Goal: Task Accomplishment & Management: Manage account settings

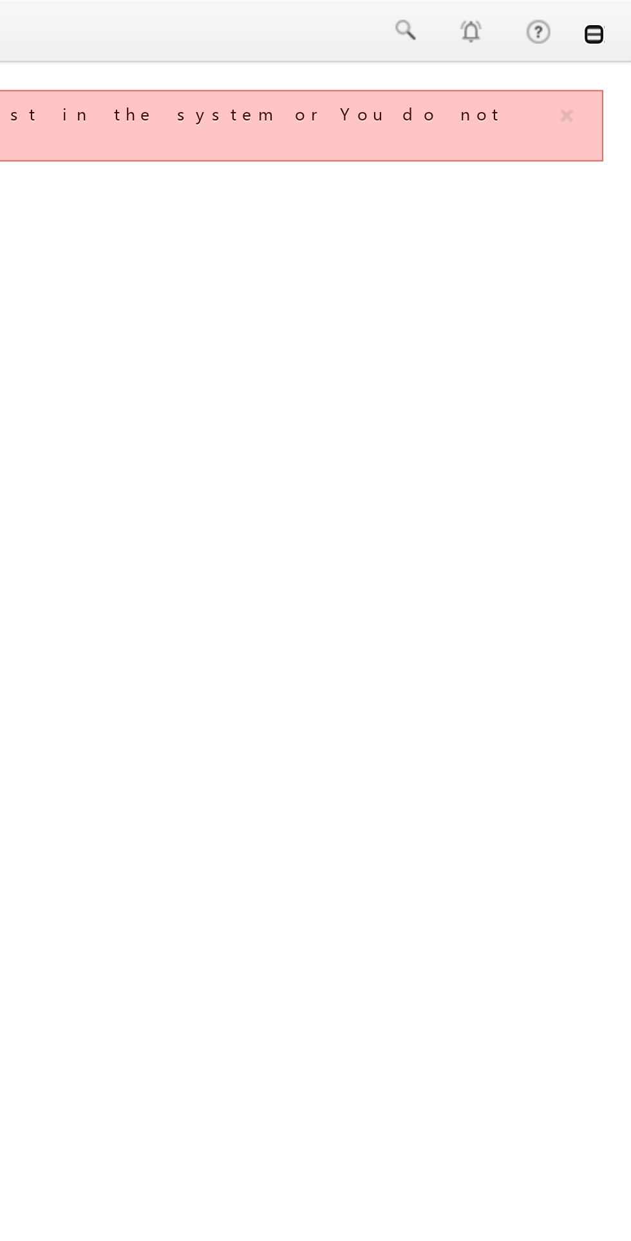
click at [612, 21] on link at bounding box center [613, 17] width 10 height 10
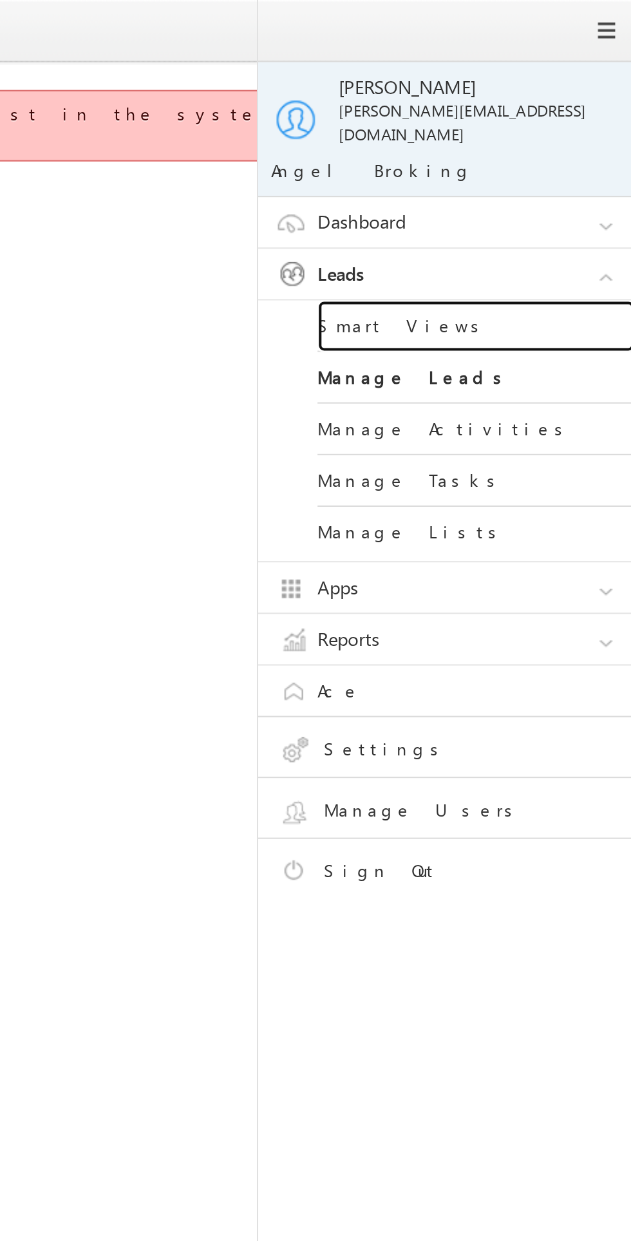
click at [540, 155] on link "Smart Views" at bounding box center [556, 158] width 155 height 25
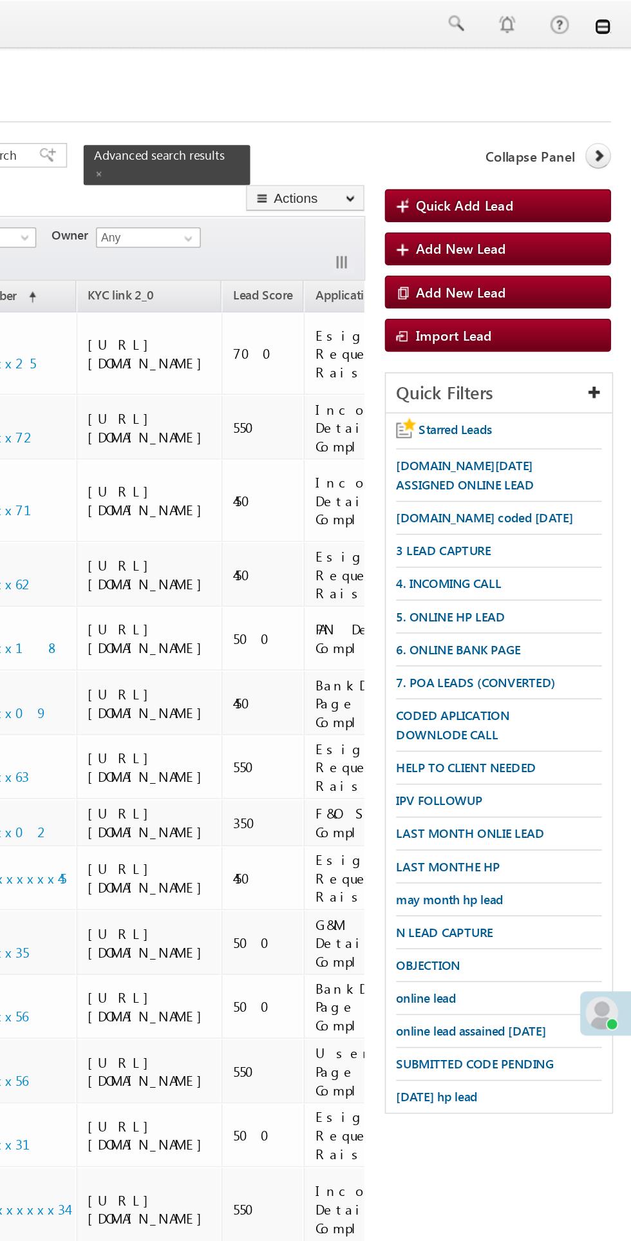
click at [613, 19] on link at bounding box center [613, 17] width 10 height 10
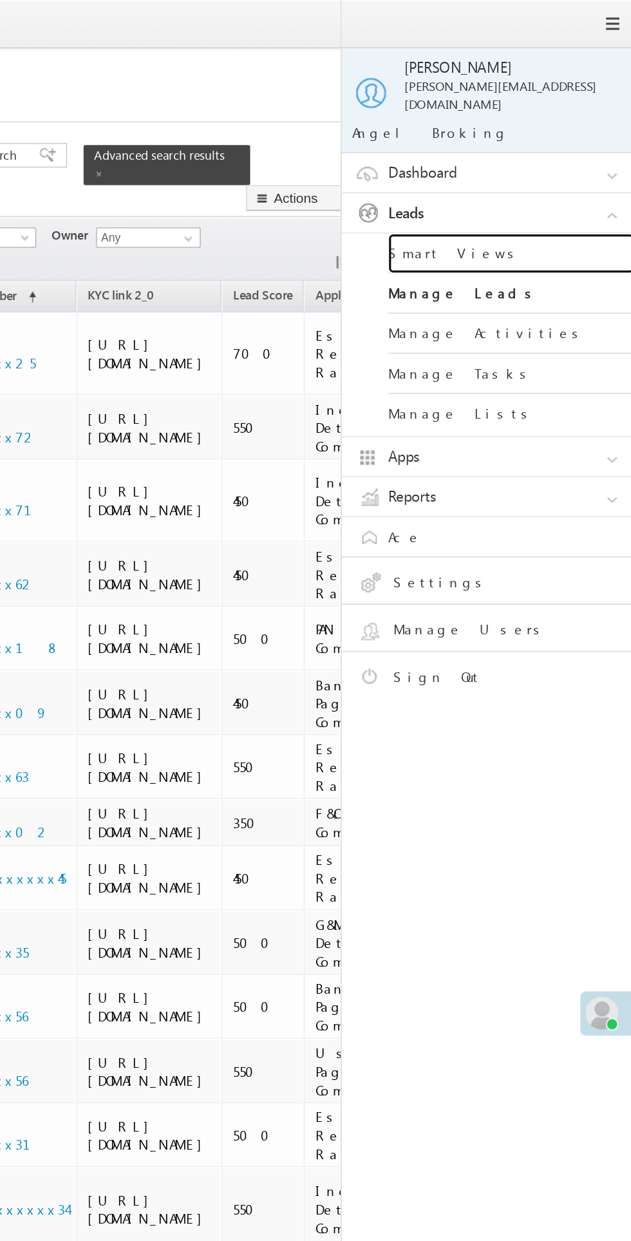
click at [503, 148] on link "Smart Views" at bounding box center [556, 158] width 155 height 25
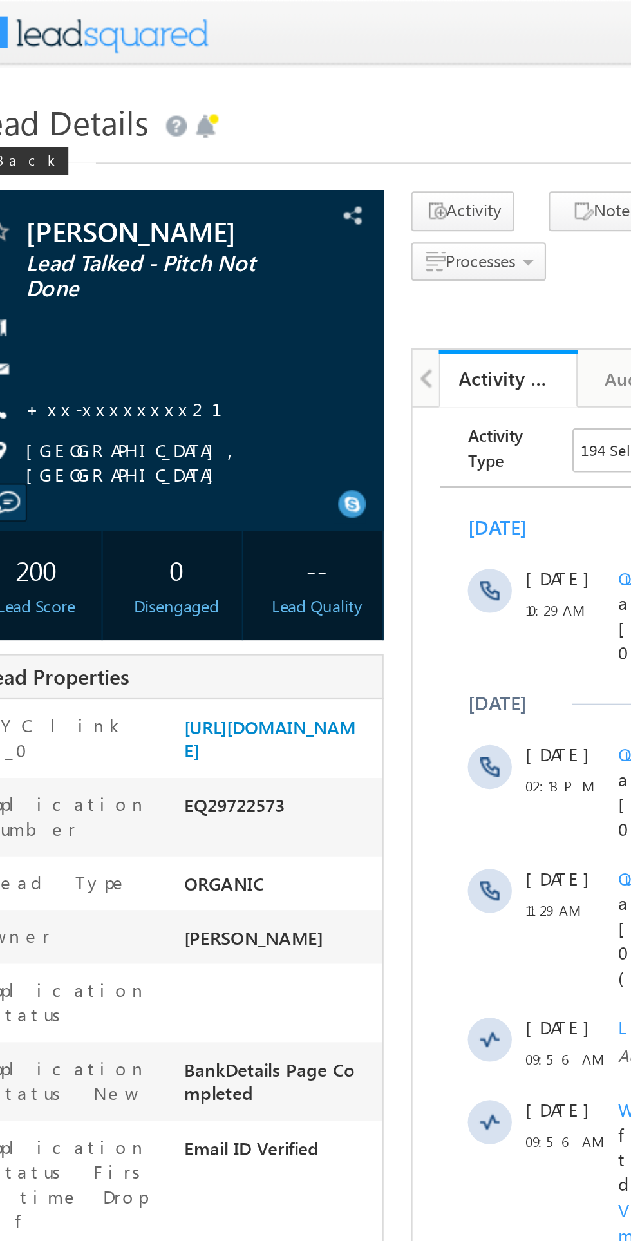
click at [74, 193] on link "+xx-xxxxxxxx21" at bounding box center [93, 191] width 108 height 11
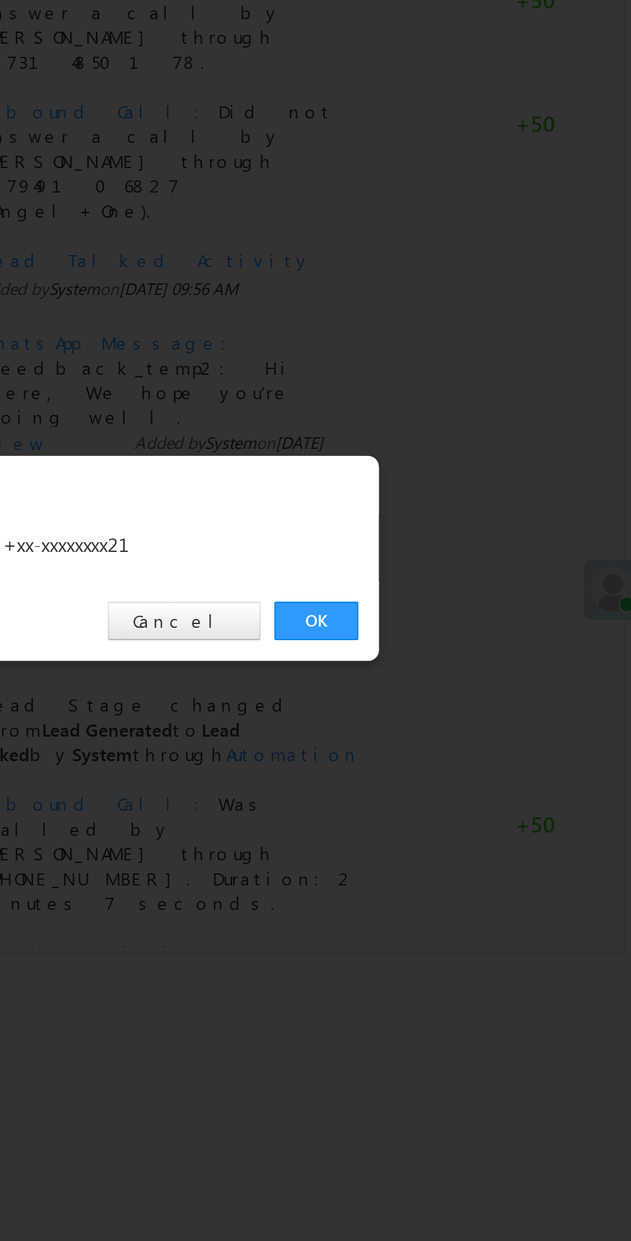
click at [468, 648] on link "OK" at bounding box center [473, 649] width 39 height 18
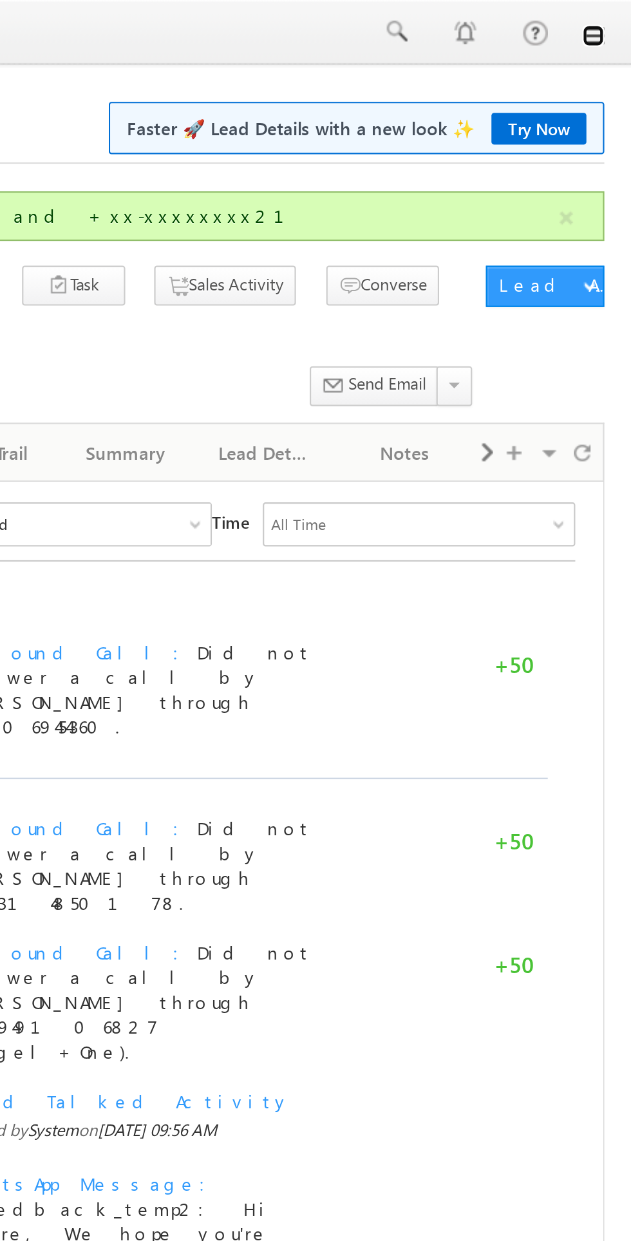
click at [615, 17] on link at bounding box center [613, 17] width 10 height 10
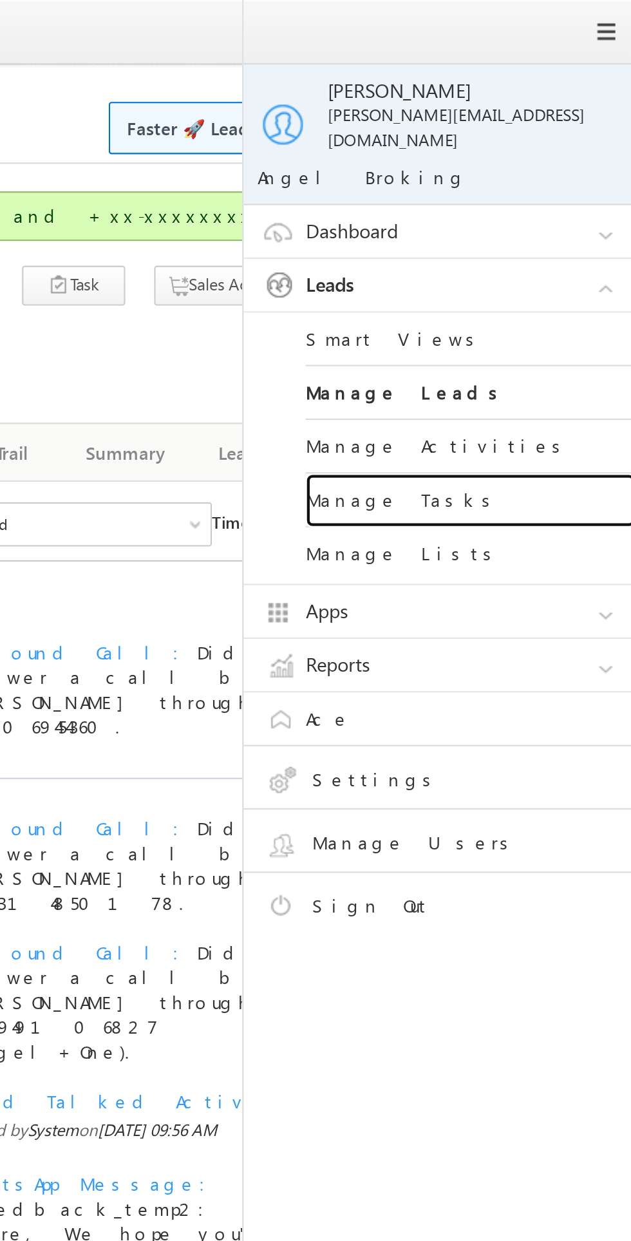
click at [541, 224] on link "Manage Tasks" at bounding box center [556, 234] width 155 height 25
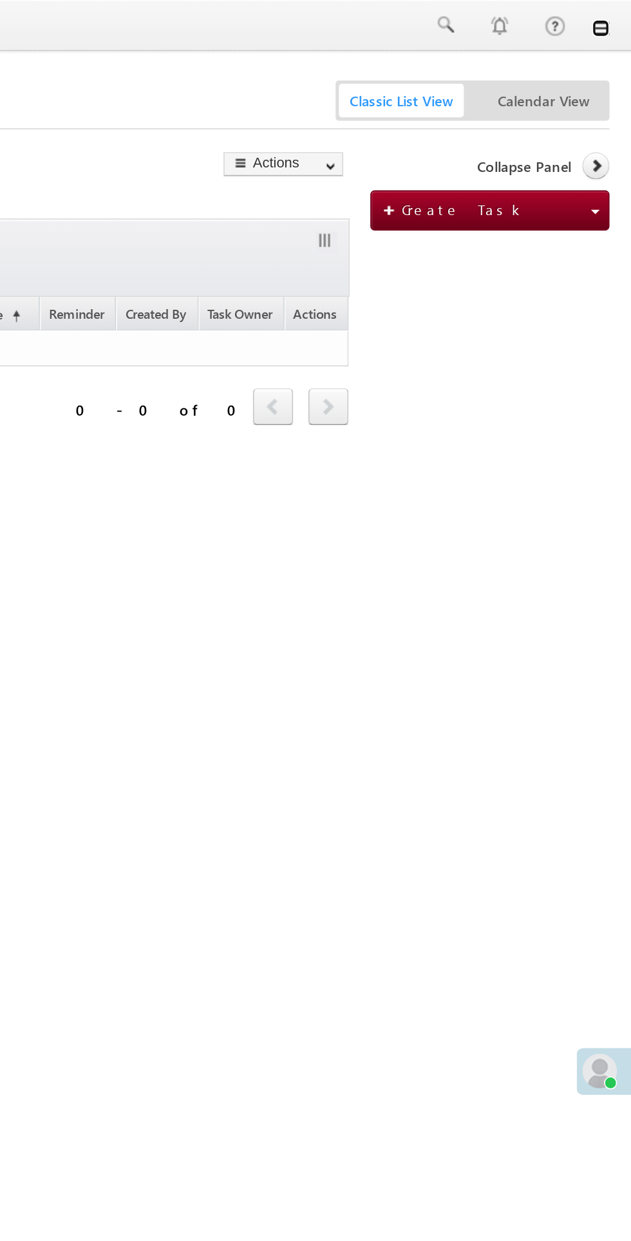
click at [613, 15] on link at bounding box center [613, 17] width 10 height 10
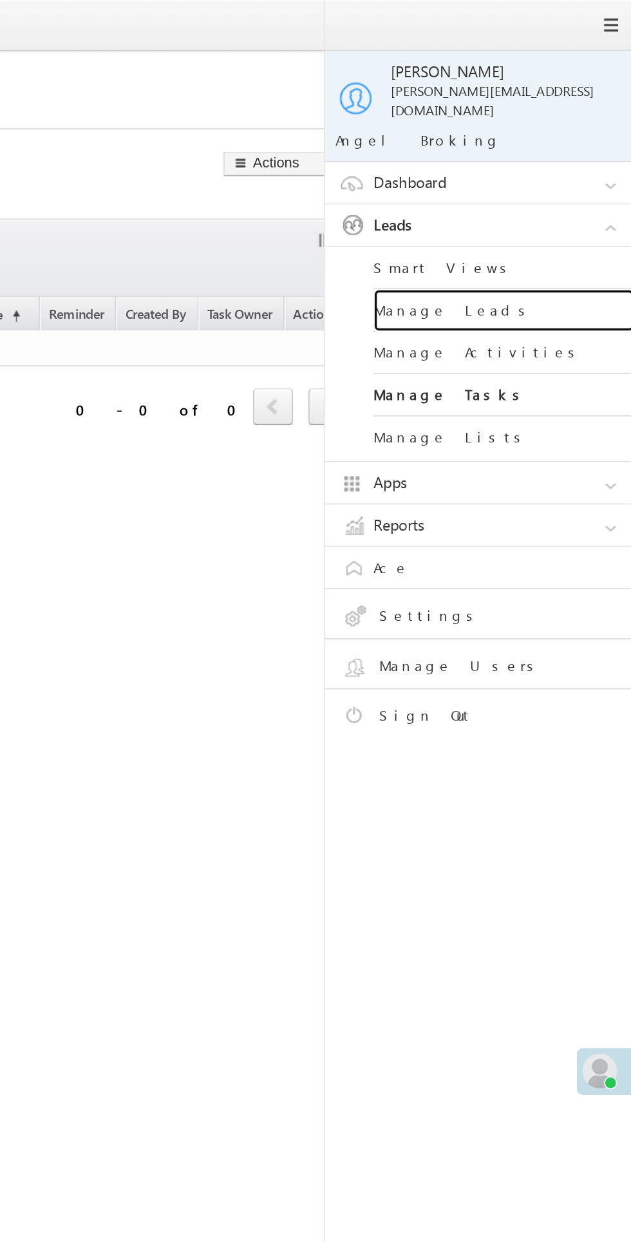
click at [537, 172] on link "Manage Leads" at bounding box center [556, 183] width 155 height 25
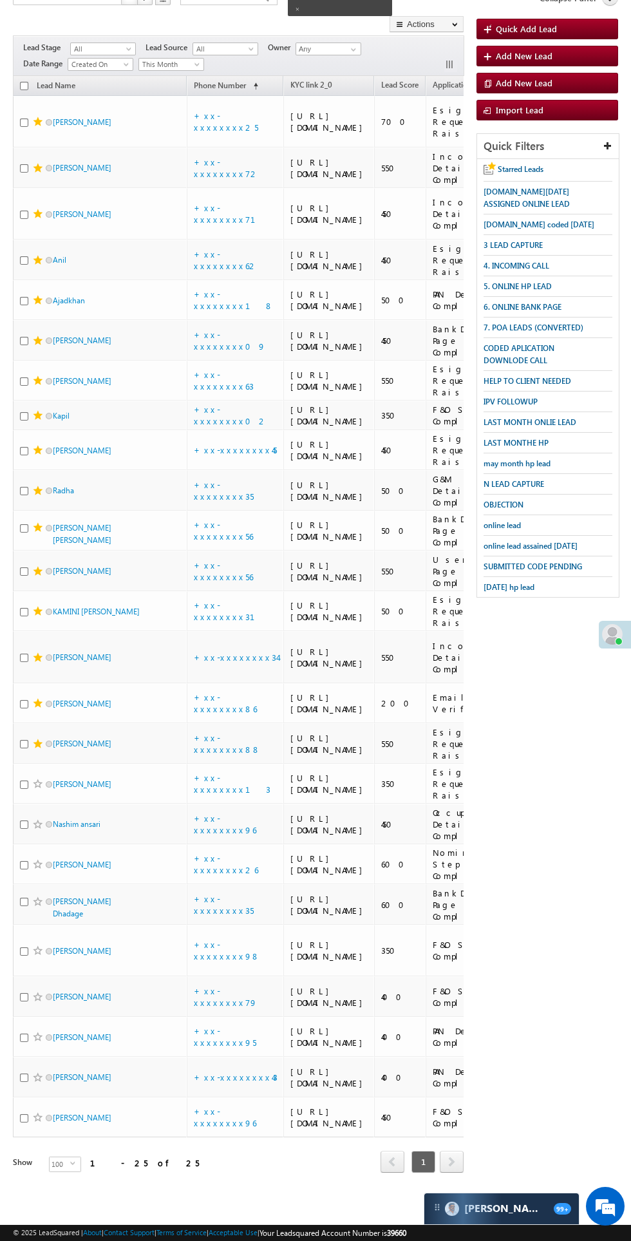
scroll to position [812, 0]
click at [91, 1123] on link "[PERSON_NAME]" at bounding box center [82, 1118] width 59 height 10
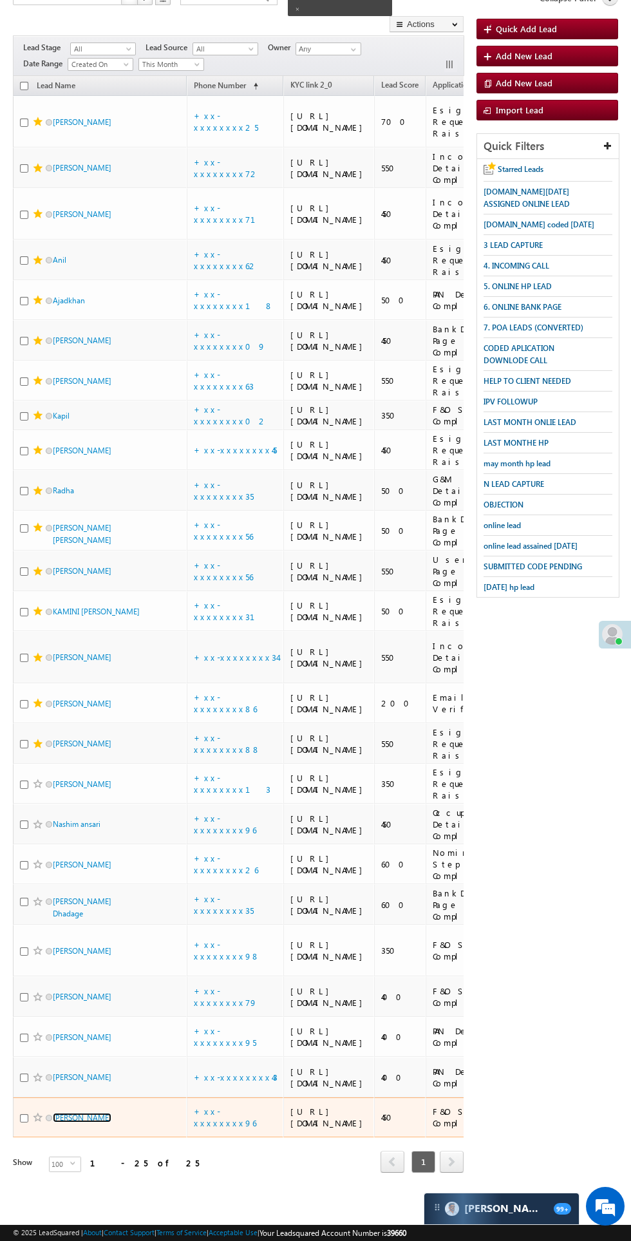
scroll to position [897, 0]
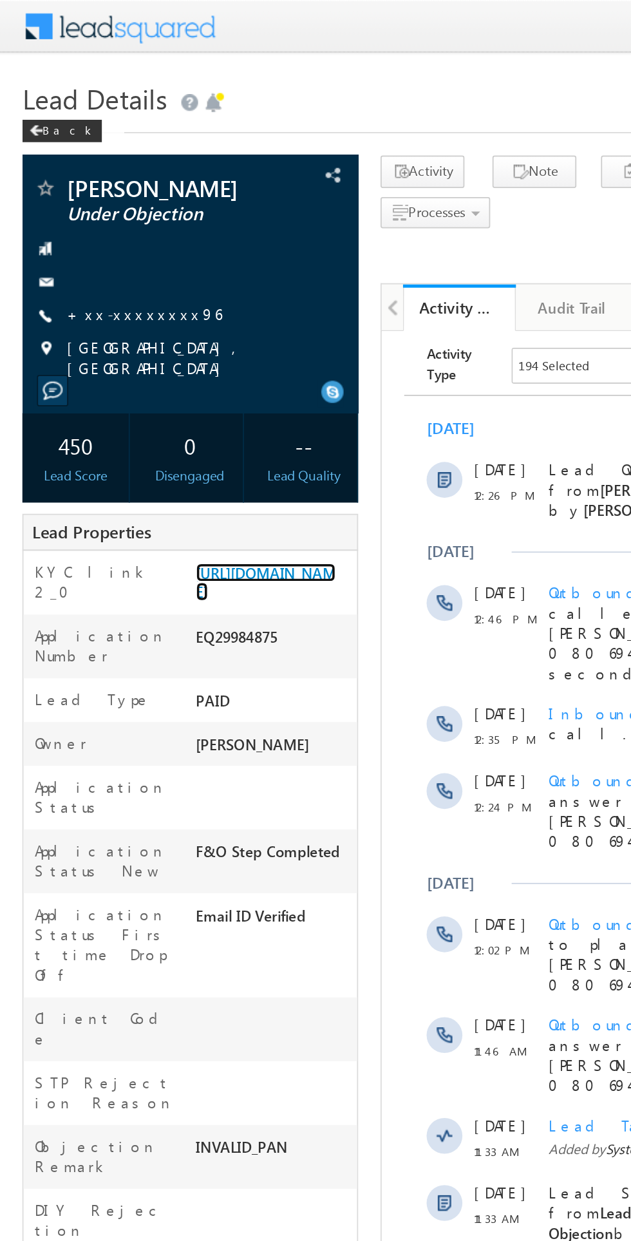
click at [162, 346] on link "[URL][DOMAIN_NAME]" at bounding box center [153, 335] width 81 height 22
click at [89, 184] on link "+xx-xxxxxxxx96" at bounding box center [83, 180] width 89 height 11
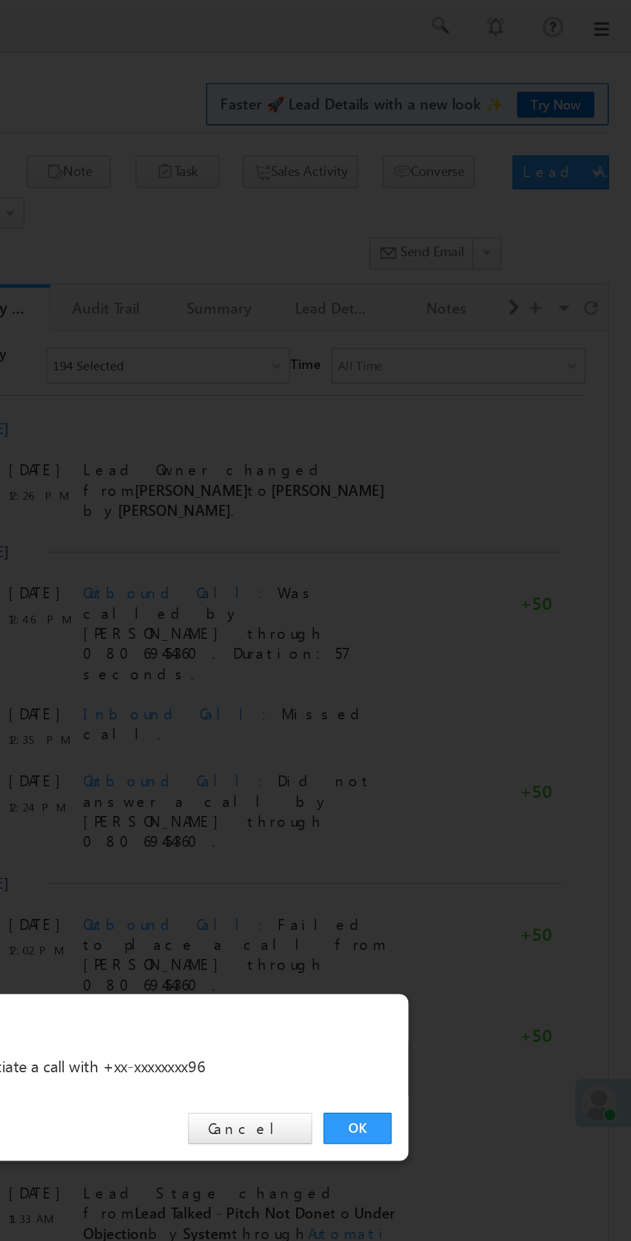
click at [469, 648] on link "OK" at bounding box center [473, 649] width 39 height 18
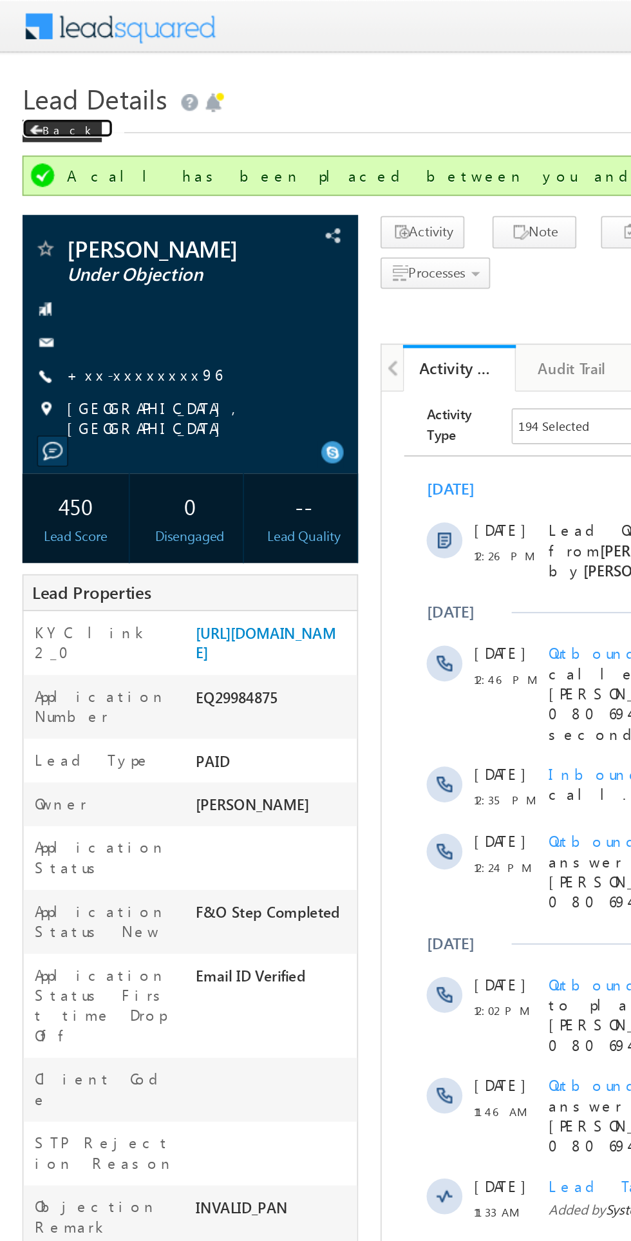
click at [21, 75] on span at bounding box center [21, 75] width 8 height 6
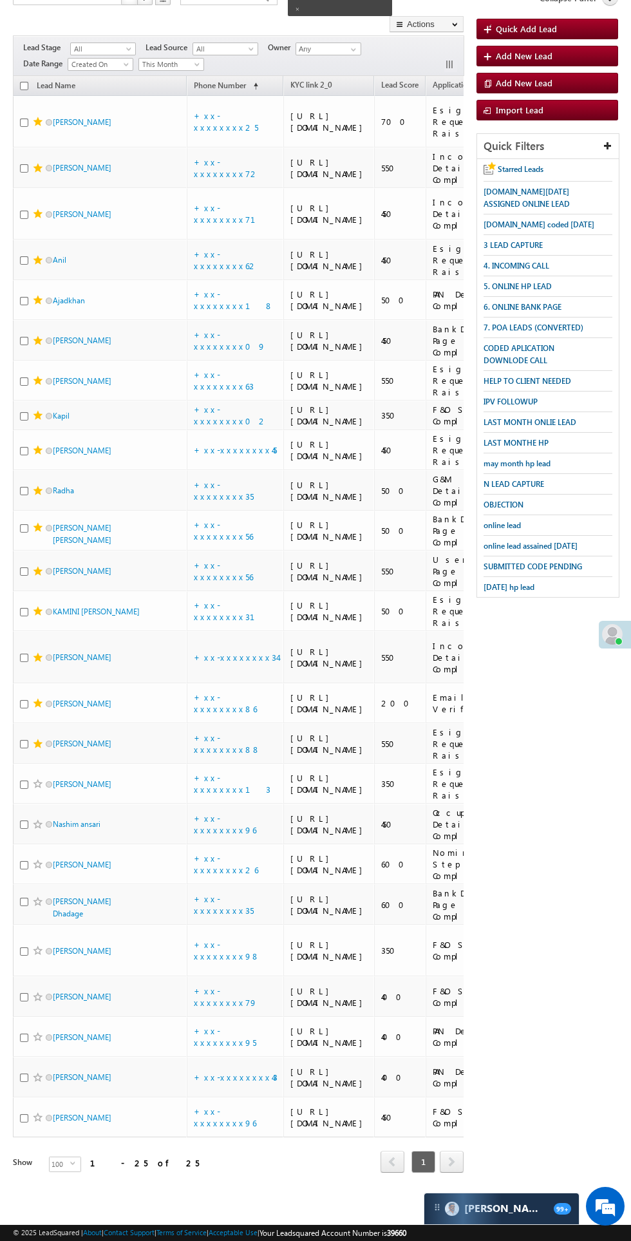
scroll to position [857, 0]
click at [84, 779] on link "[PERSON_NAME]" at bounding box center [82, 784] width 59 height 10
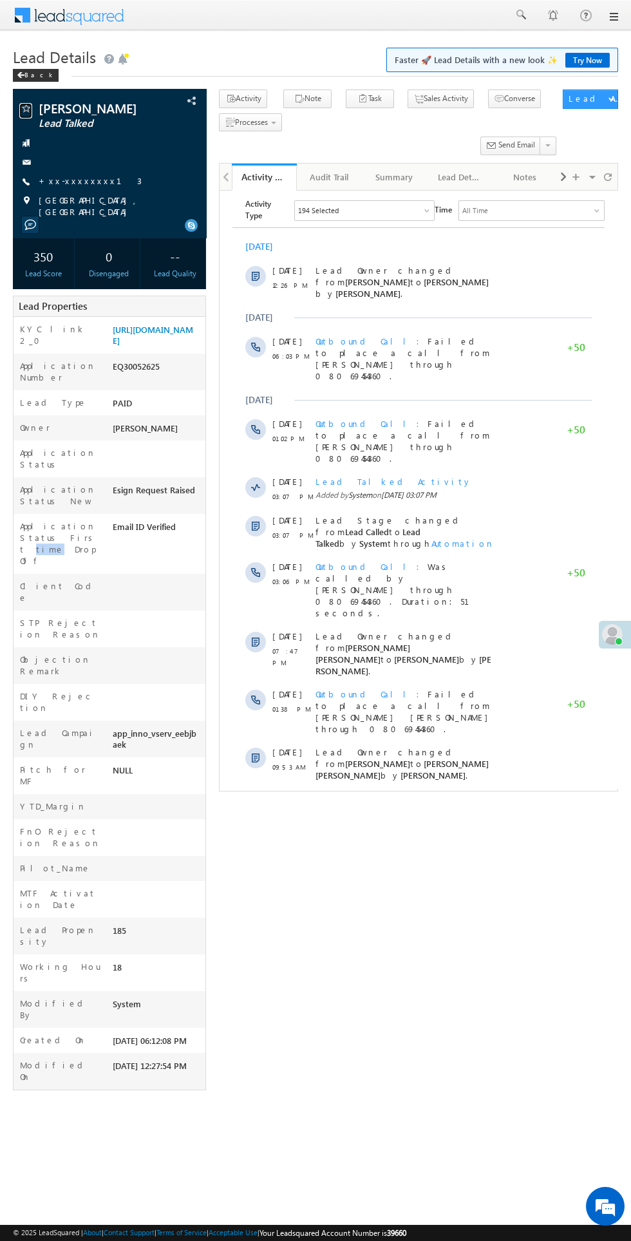
click at [26, 110] on span at bounding box center [25, 109] width 13 height 13
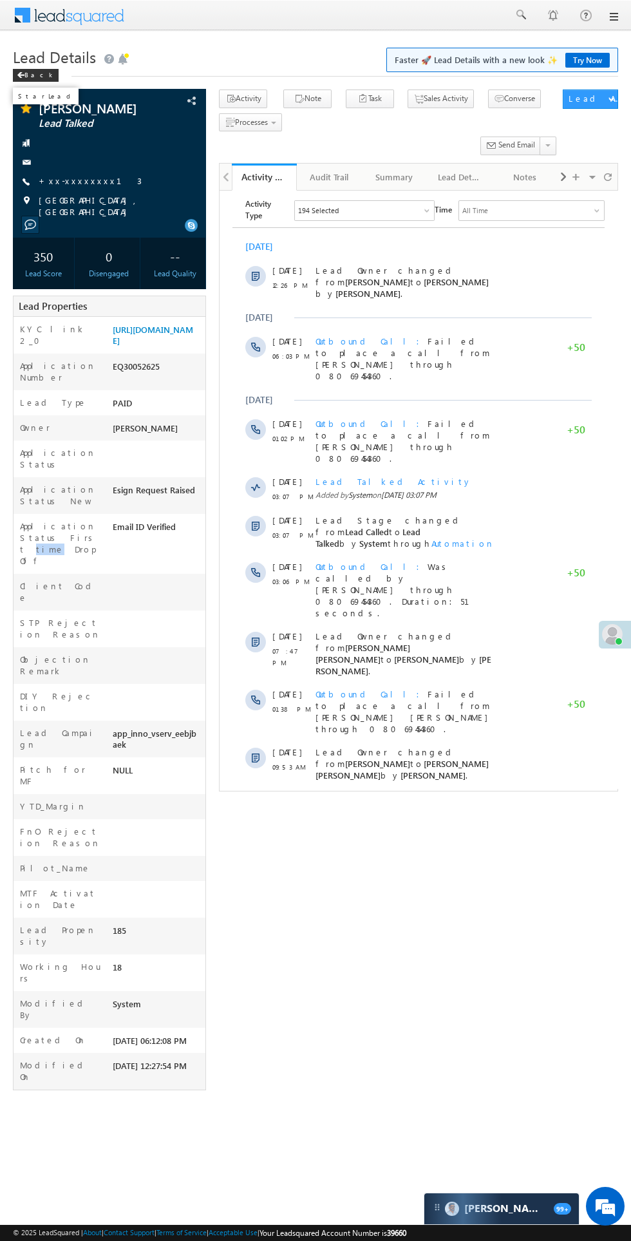
click at [74, 180] on link "+xx-xxxxxxxx13" at bounding box center [90, 180] width 103 height 11
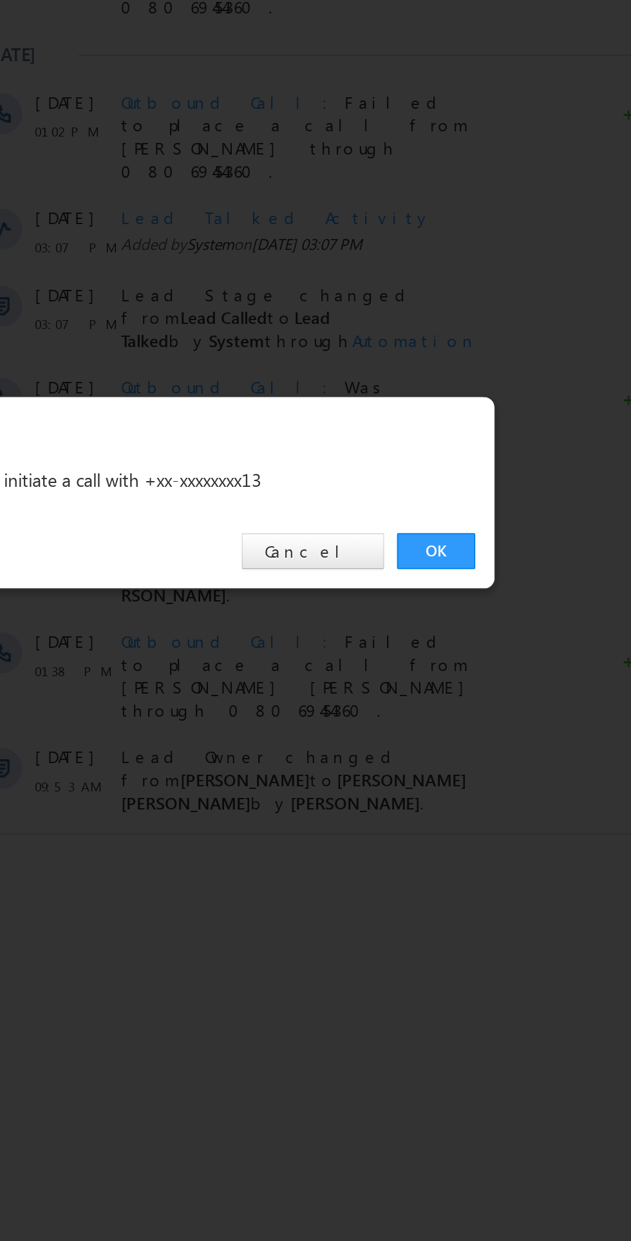
click at [473, 646] on link "OK" at bounding box center [473, 649] width 39 height 18
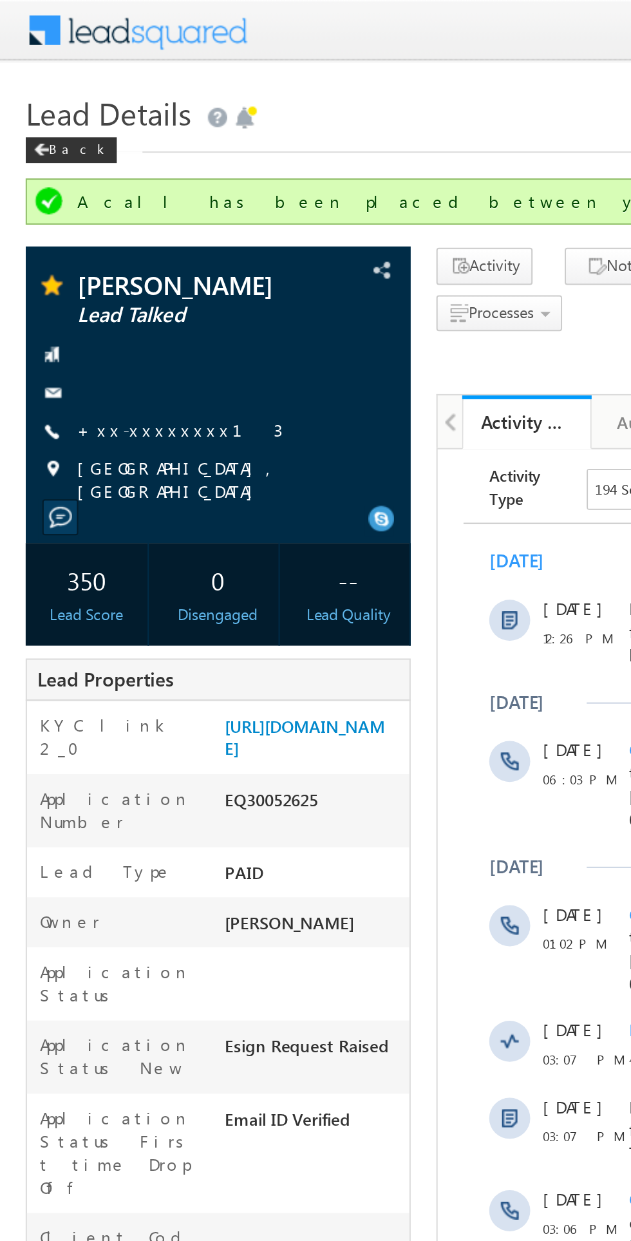
click at [33, 91] on div "A call has been placed between you and +xx-xxxxxxxx13" at bounding box center [316, 101] width 606 height 23
click at [21, 74] on span at bounding box center [21, 75] width 8 height 6
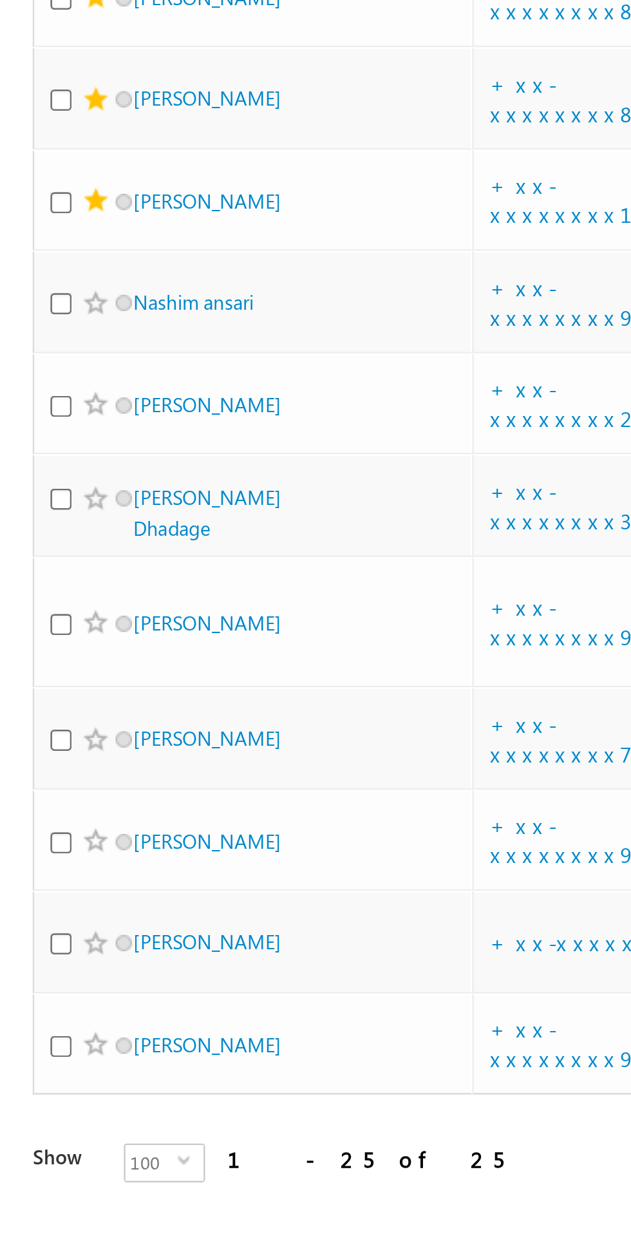
scroll to position [812, 0]
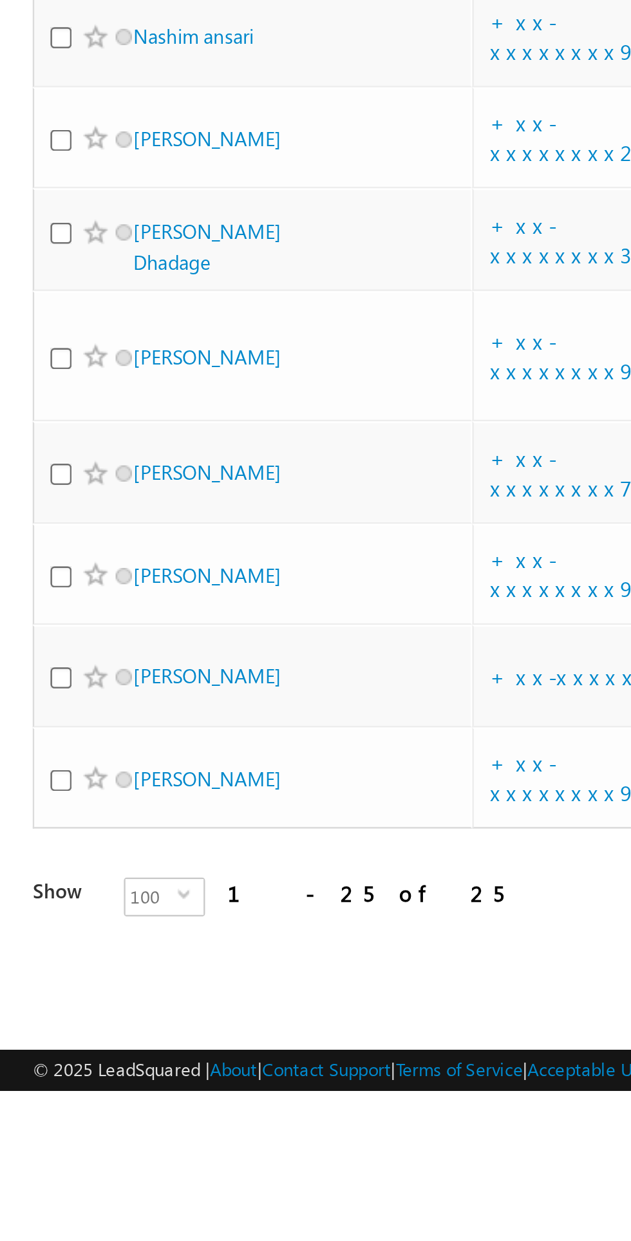
click at [35, 1123] on span at bounding box center [38, 1117] width 10 height 10
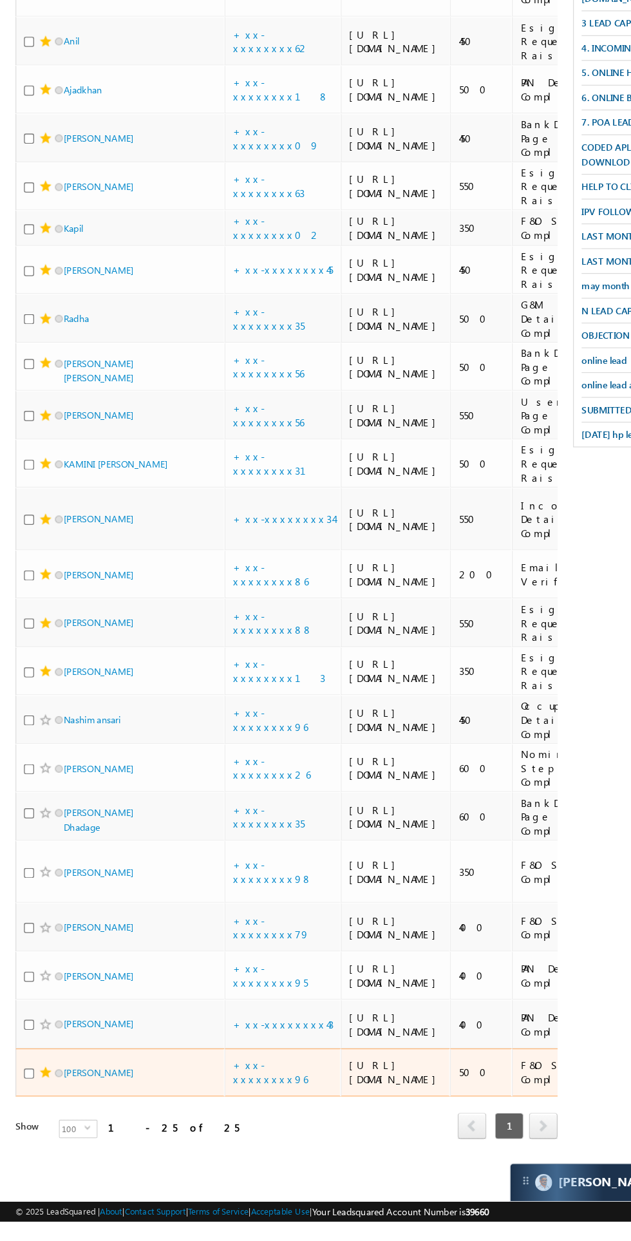
scroll to position [0, 0]
click at [92, 819] on link "Nashim ansari" at bounding box center [77, 824] width 48 height 10
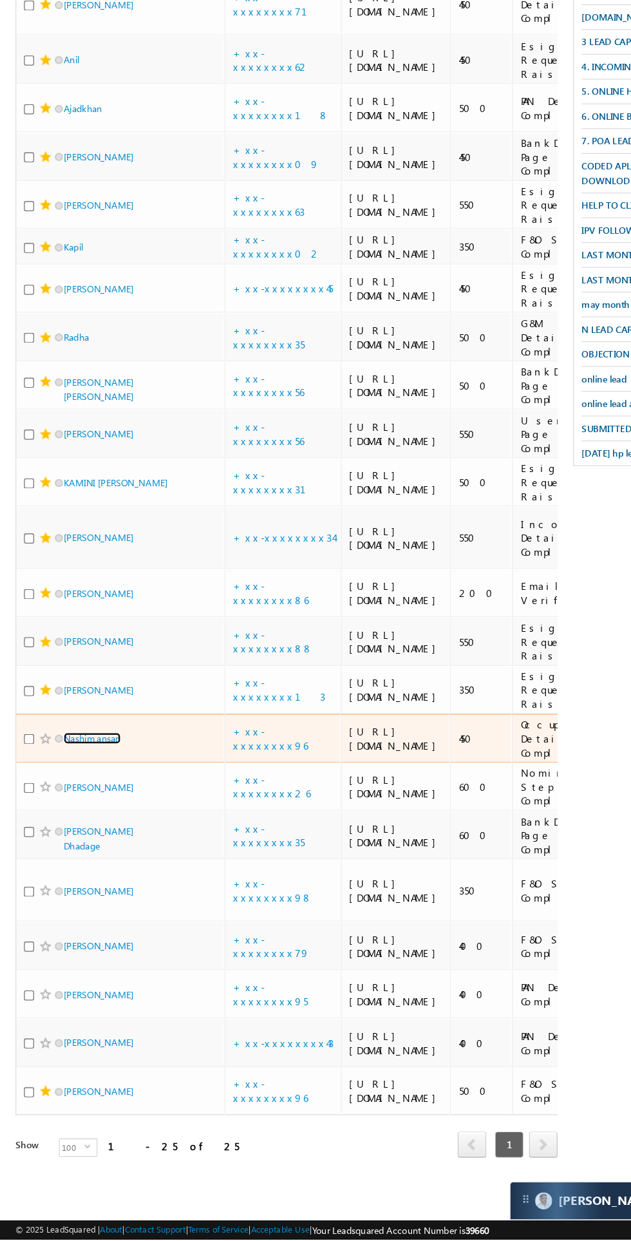
scroll to position [902, 0]
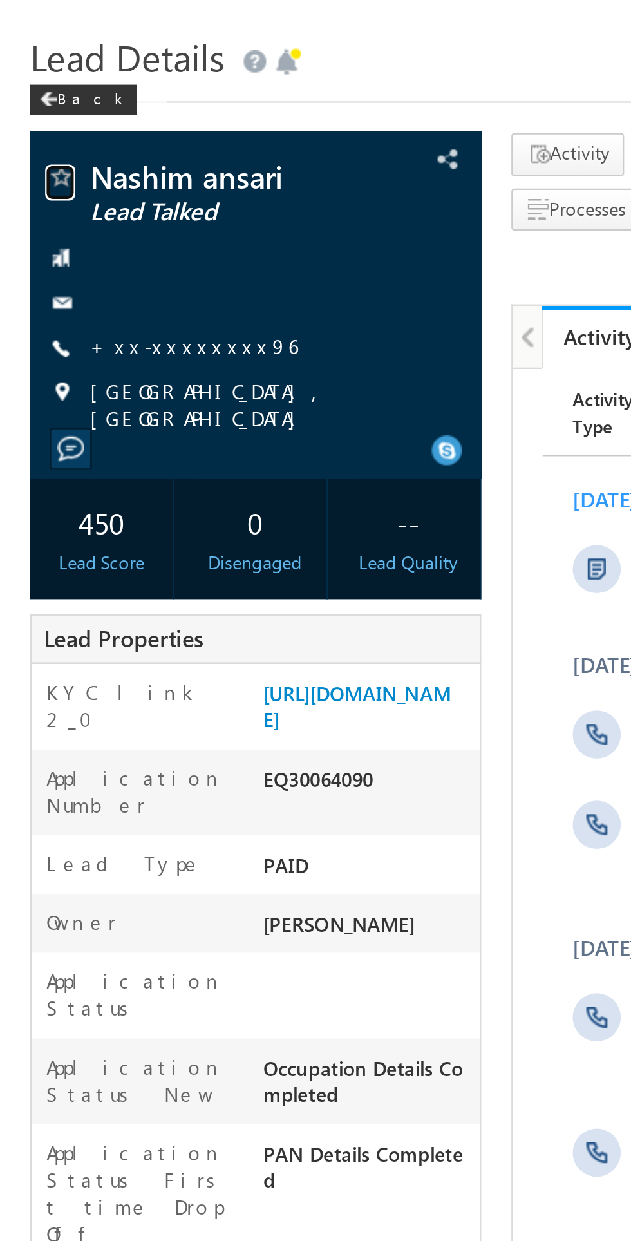
click at [30, 111] on span at bounding box center [25, 109] width 13 height 13
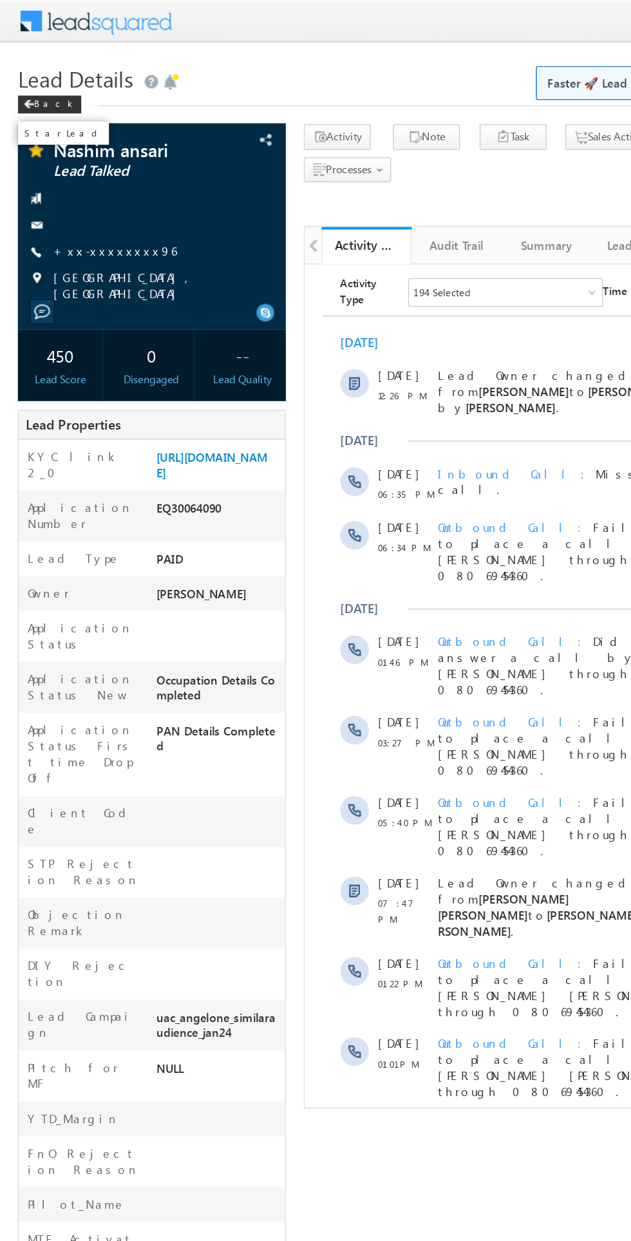
click at [91, 181] on link "+xx-xxxxxxxx96" at bounding box center [83, 180] width 89 height 11
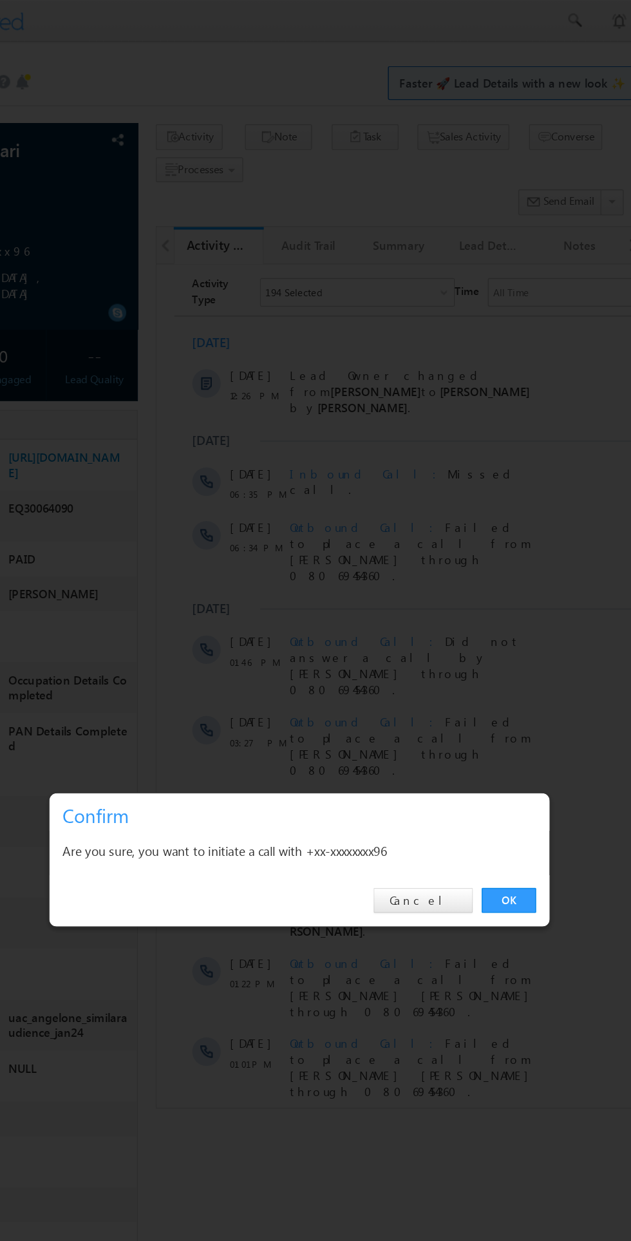
click at [473, 648] on link "OK" at bounding box center [473, 649] width 39 height 18
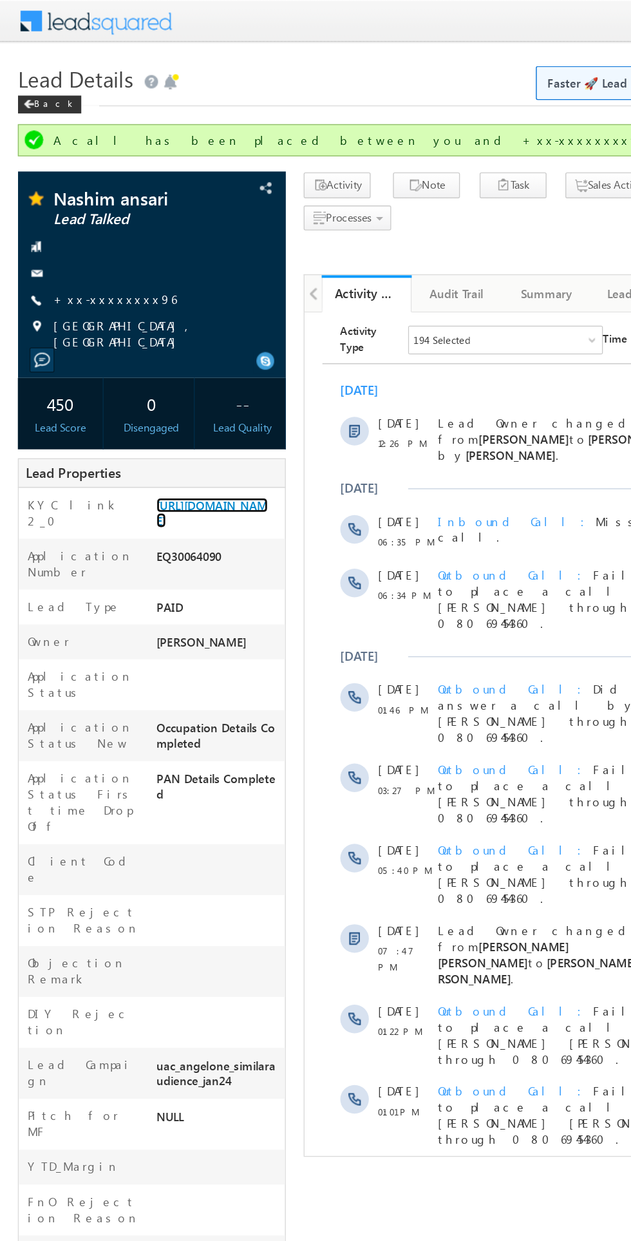
click at [156, 375] on link "https://angelbroking1-pk3em7sa.customui-test.leadsquared.com?leadId=f81ce5c9-5b…" at bounding box center [153, 370] width 81 height 22
click at [41, 75] on div "Back" at bounding box center [36, 75] width 46 height 13
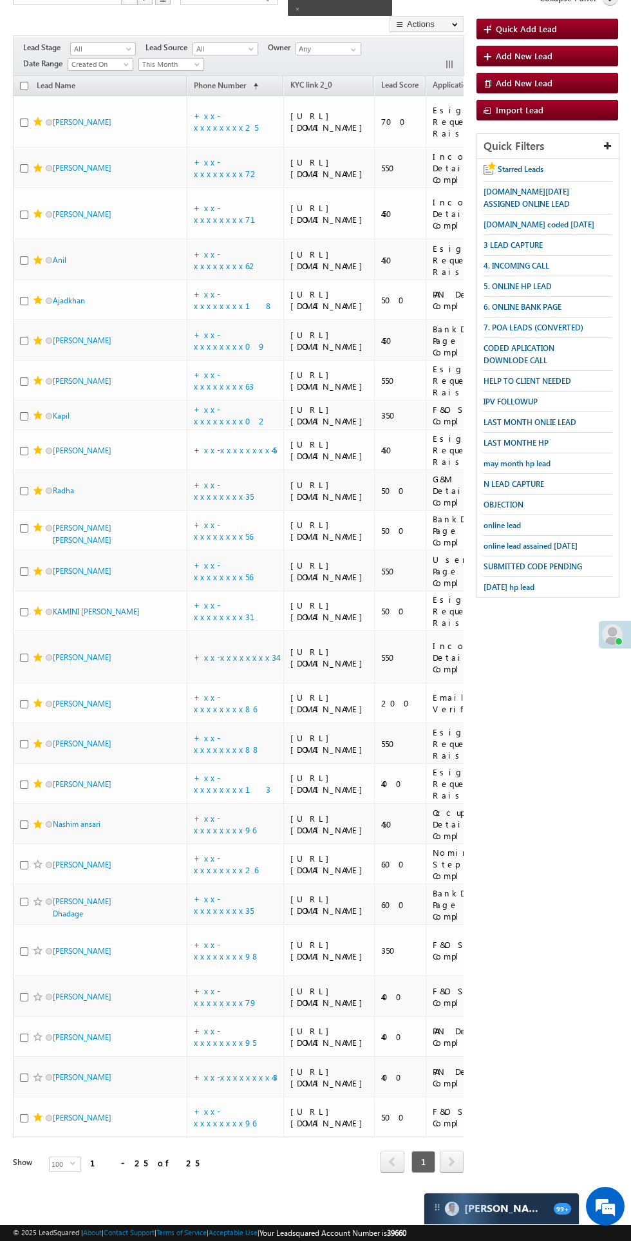
scroll to position [812, 0]
click at [93, 1082] on link "[PERSON_NAME]" at bounding box center [82, 1078] width 59 height 10
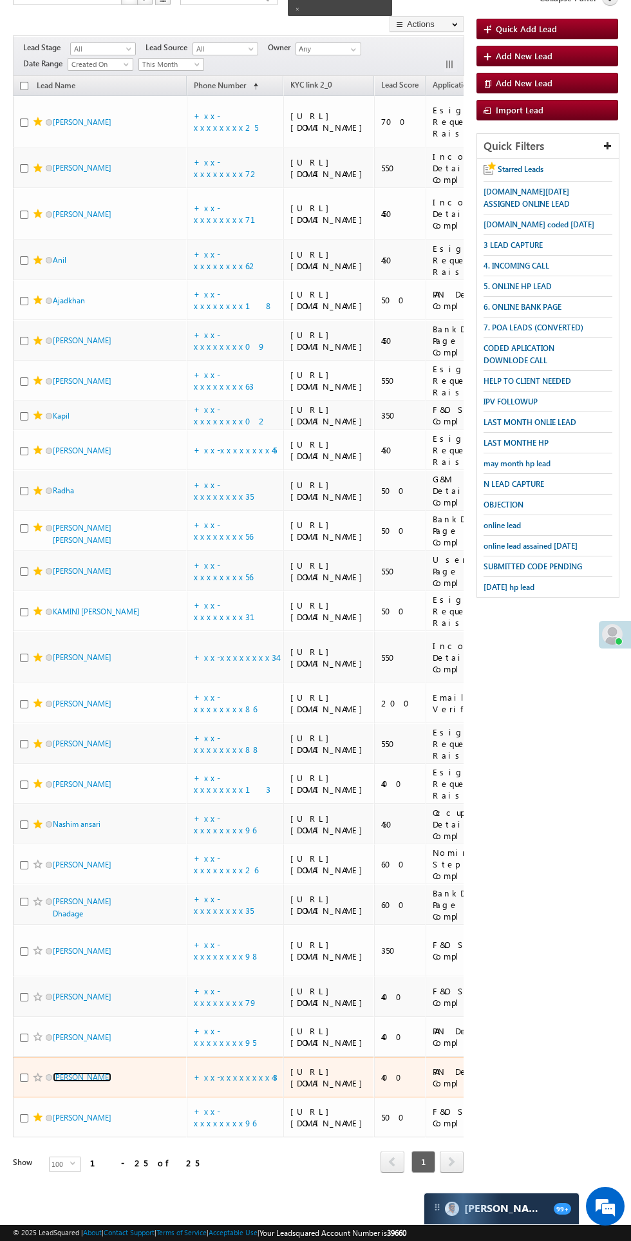
scroll to position [885, 0]
click at [110, 860] on link "[PERSON_NAME]" at bounding box center [82, 865] width 59 height 10
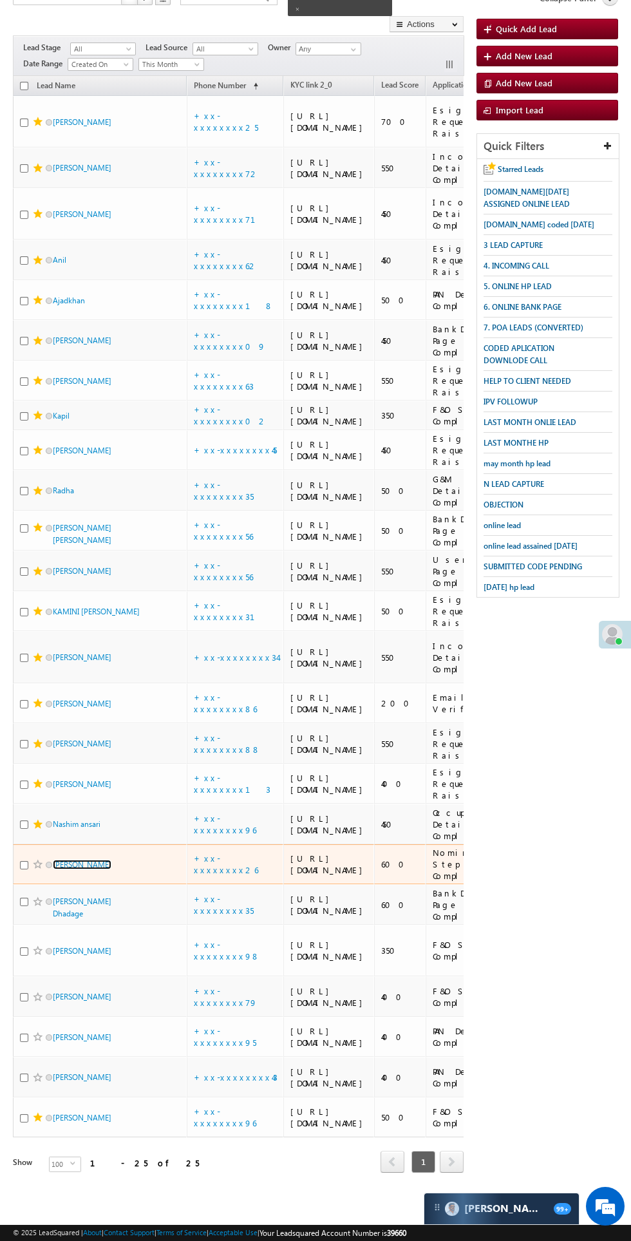
click at [105, 860] on link "[PERSON_NAME]" at bounding box center [82, 865] width 59 height 10
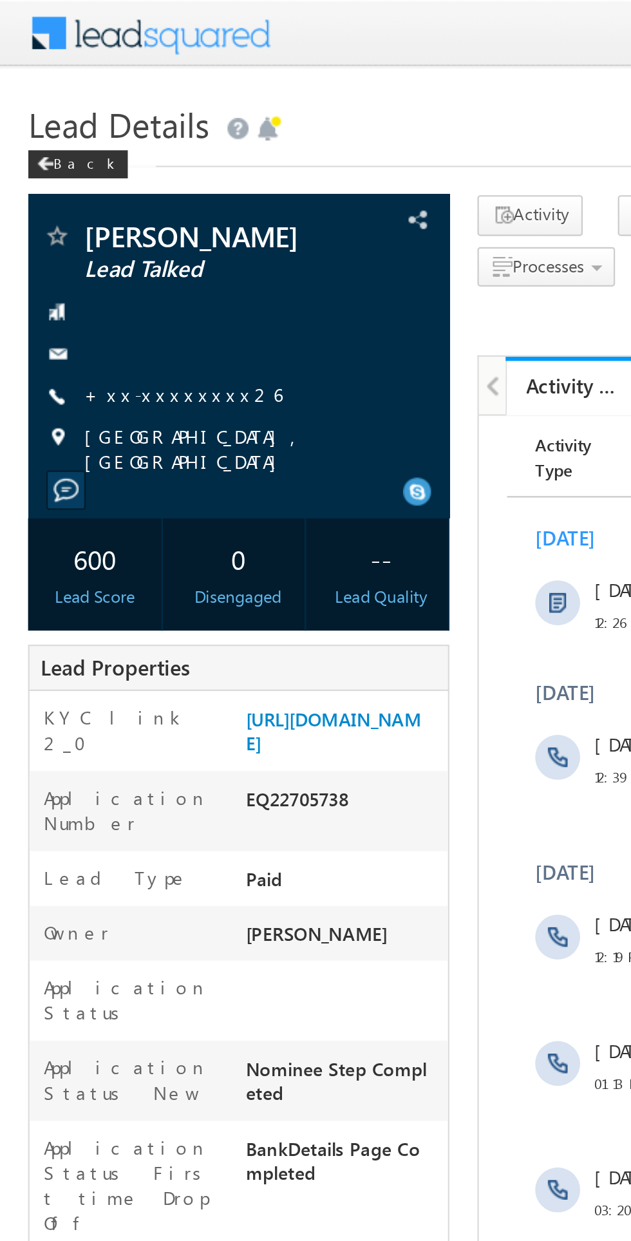
click at [87, 186] on link "+xx-xxxxxxxx26" at bounding box center [84, 180] width 91 height 11
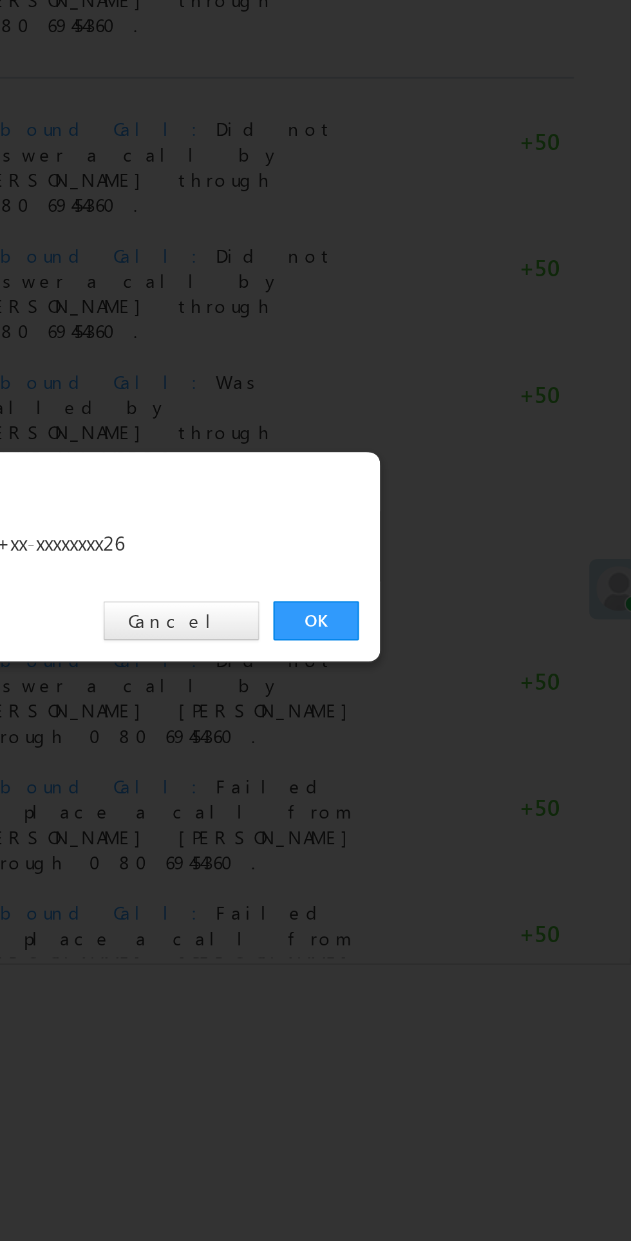
click at [479, 645] on link "OK" at bounding box center [473, 649] width 39 height 18
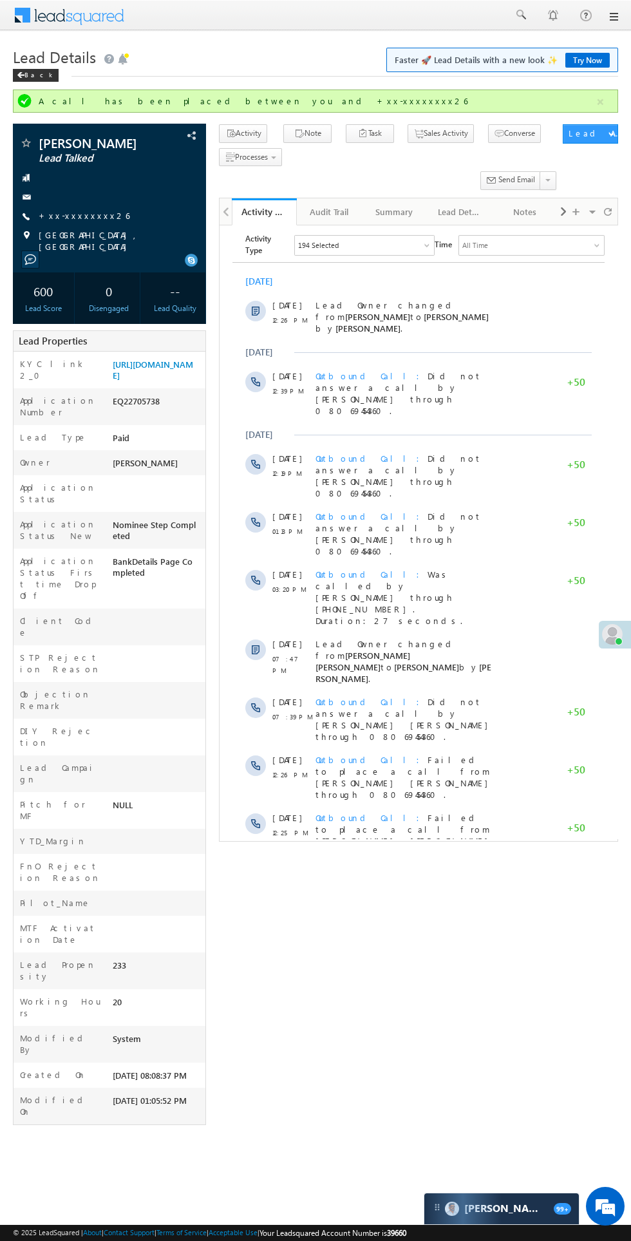
click at [362, 383] on span "Outbound Call Did not answer a call by Vaishali Kumari through 08069454360." at bounding box center [399, 393] width 166 height 46
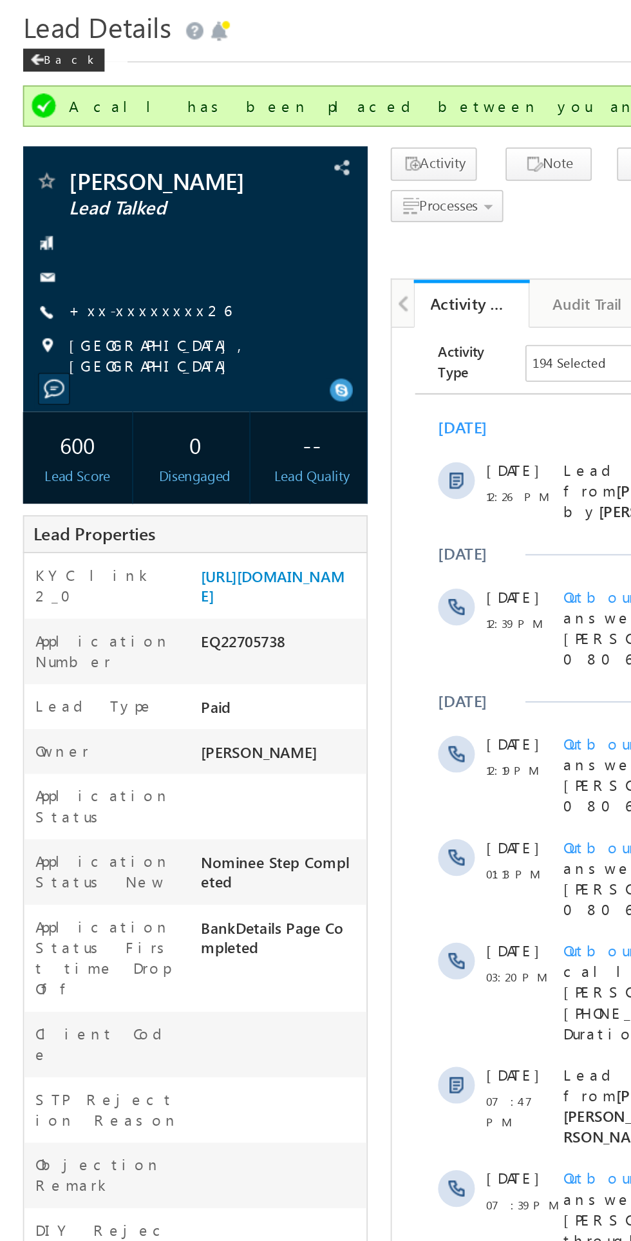
click at [91, 220] on link "+xx-xxxxxxxx26" at bounding box center [84, 215] width 91 height 11
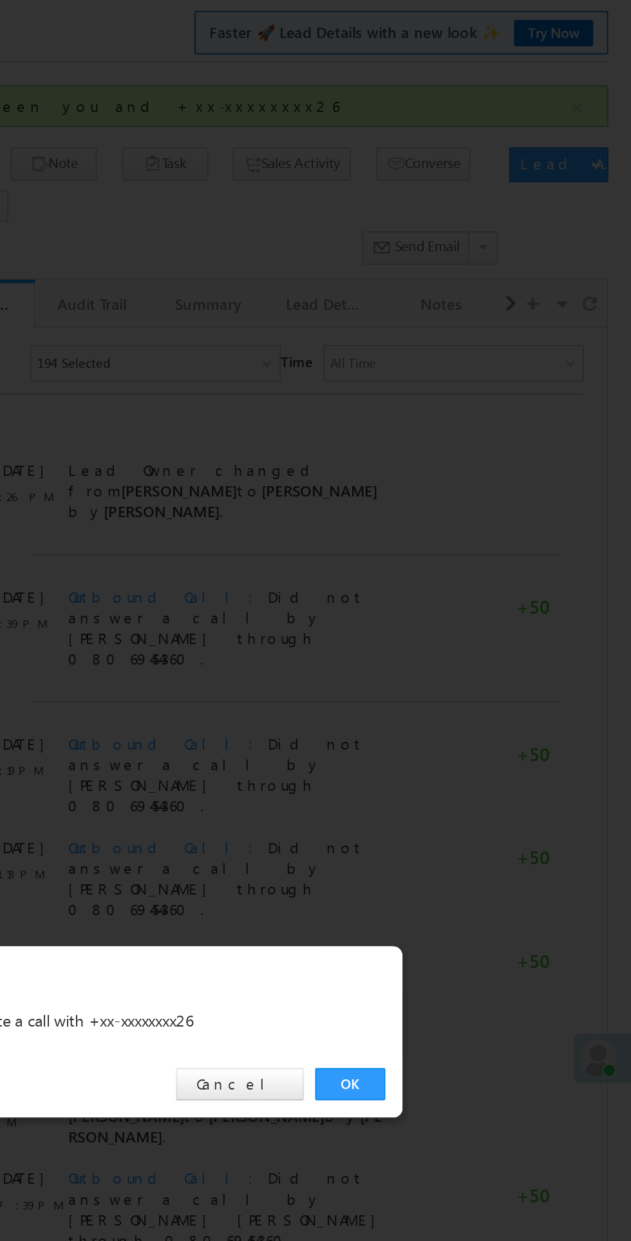
click at [473, 651] on link "OK" at bounding box center [473, 649] width 39 height 18
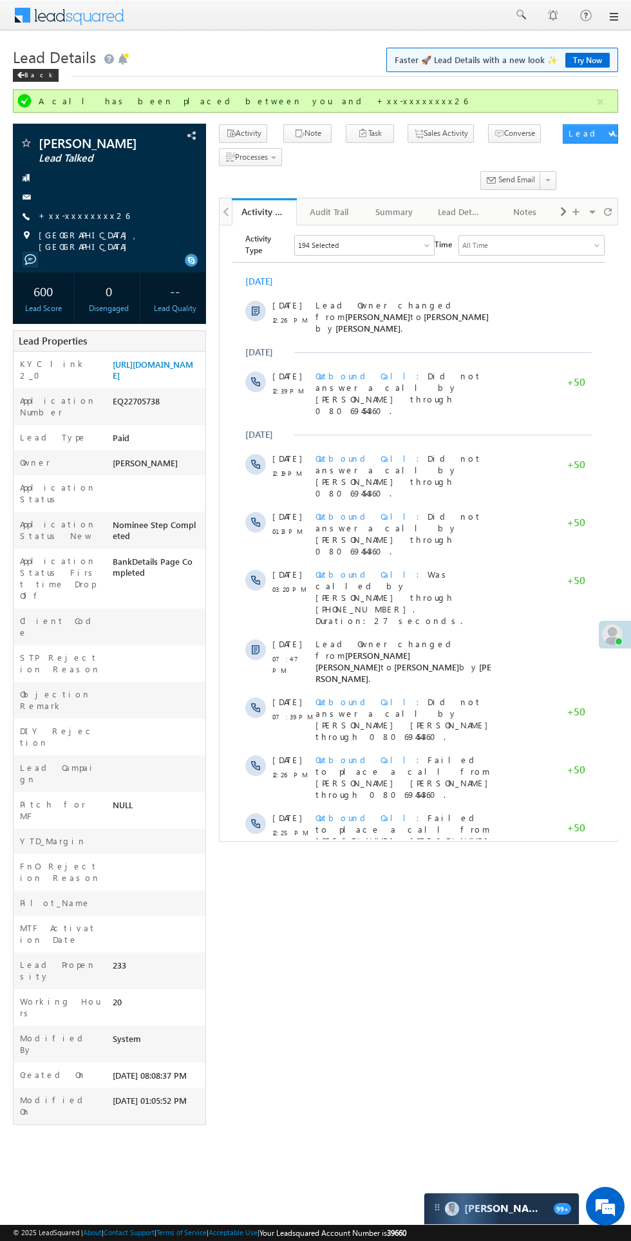
click at [428, 920] on span "Show More" at bounding box center [424, 933] width 68 height 26
click at [151, 381] on link "[URL][DOMAIN_NAME]" at bounding box center [153, 370] width 81 height 22
click at [45, 62] on span "Lead Details" at bounding box center [54, 56] width 83 height 21
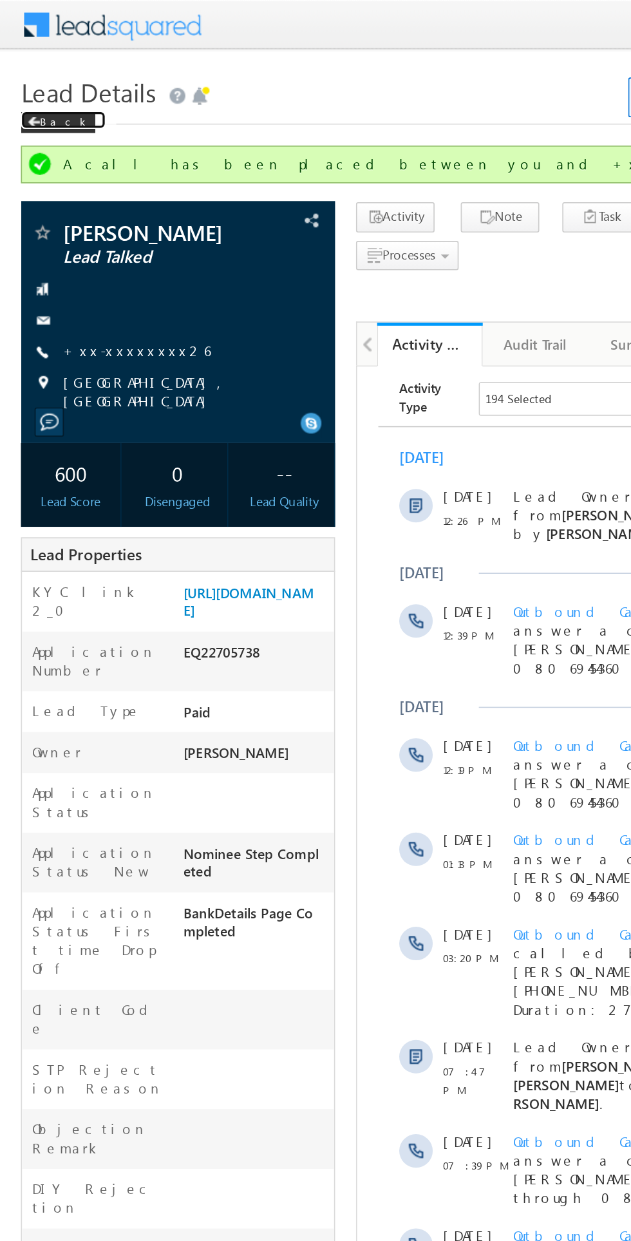
click at [41, 76] on div "Back" at bounding box center [36, 75] width 46 height 13
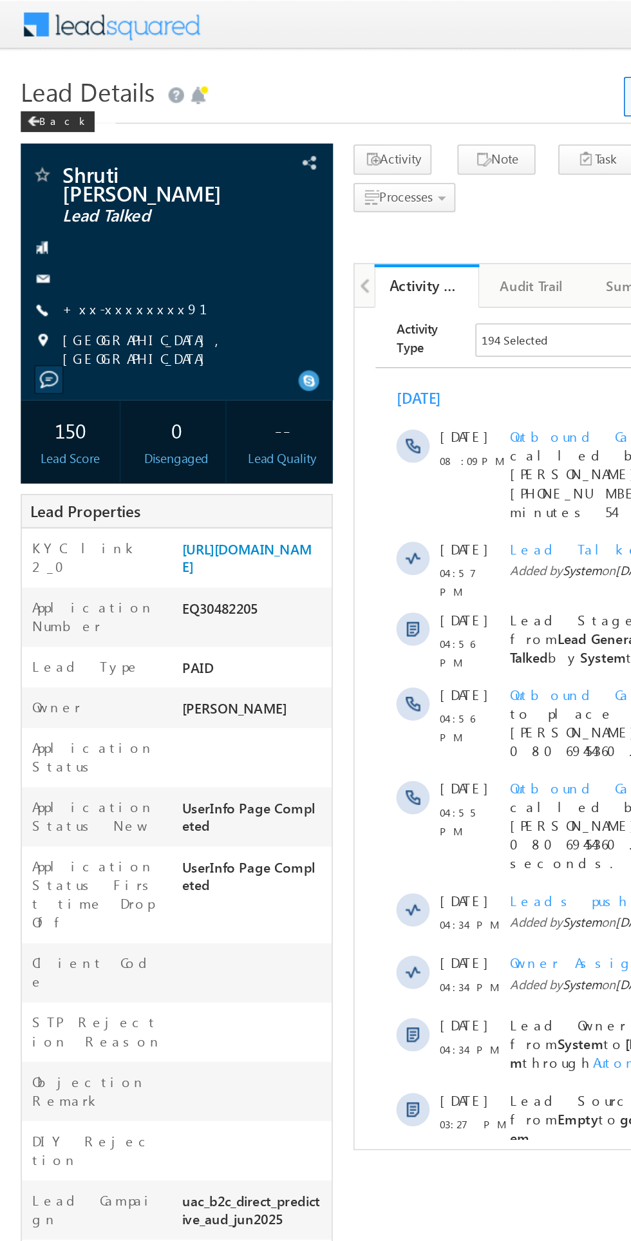
click at [88, 186] on link "+xx-xxxxxxxx91" at bounding box center [92, 191] width 106 height 11
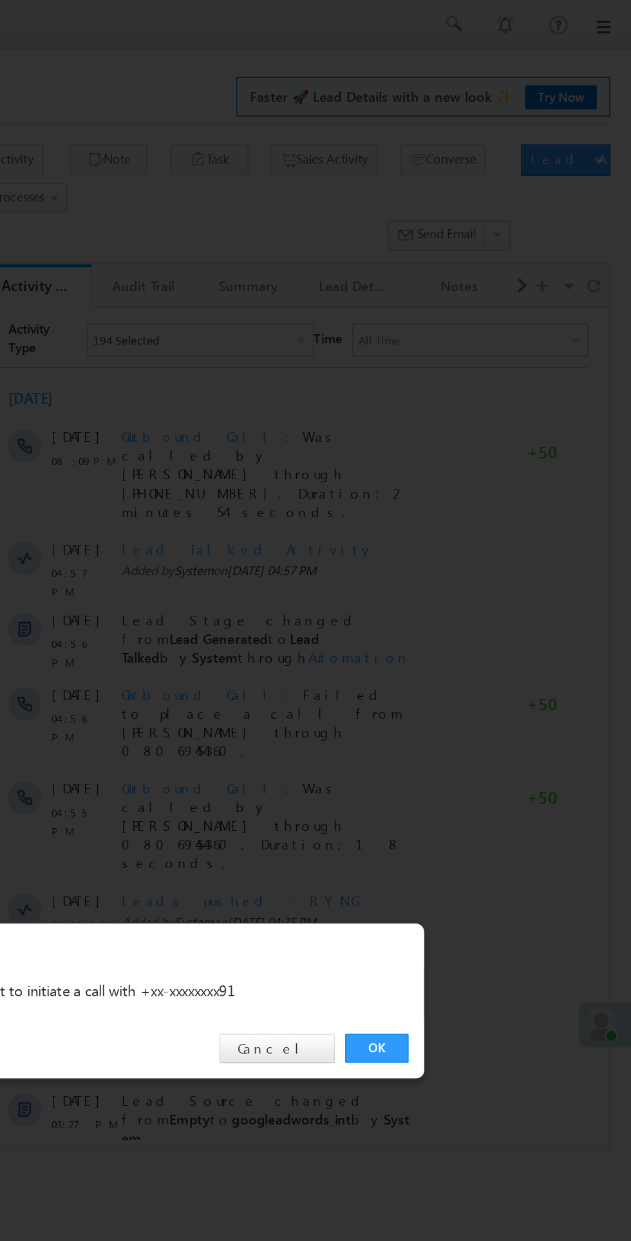
click at [473, 649] on link "OK" at bounding box center [473, 649] width 39 height 18
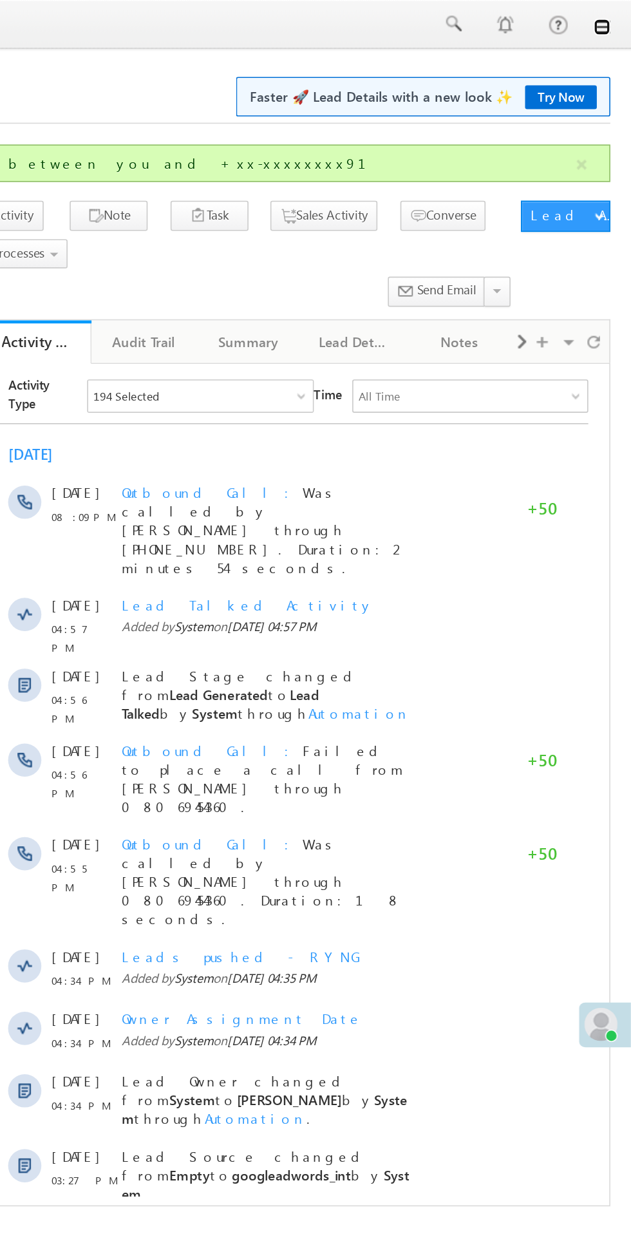
click at [613, 17] on link at bounding box center [613, 17] width 10 height 10
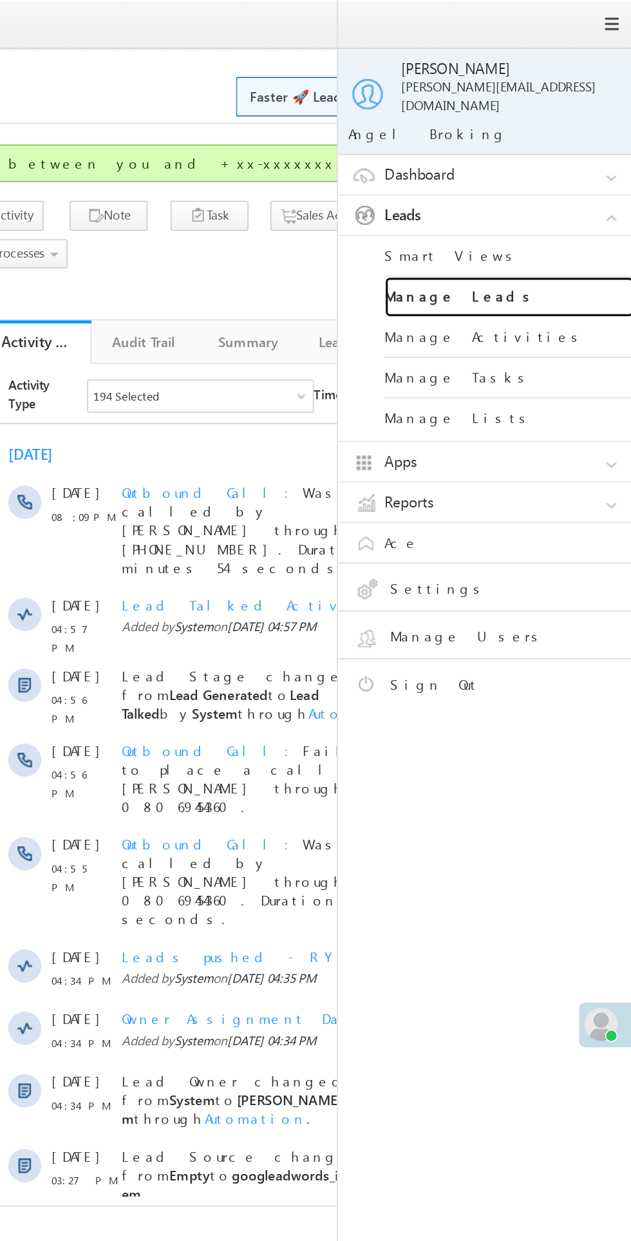
click at [549, 171] on link "Manage Leads" at bounding box center [556, 183] width 155 height 25
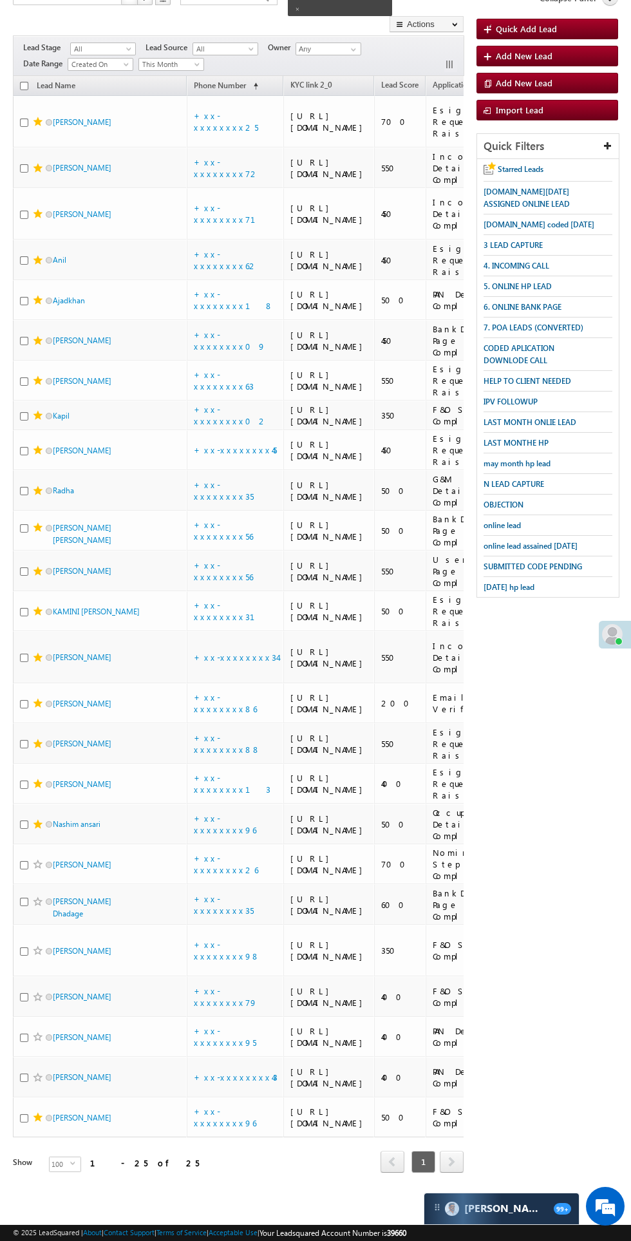
scroll to position [812, 0]
click at [82, 1082] on link "[PERSON_NAME]" at bounding box center [82, 1078] width 59 height 10
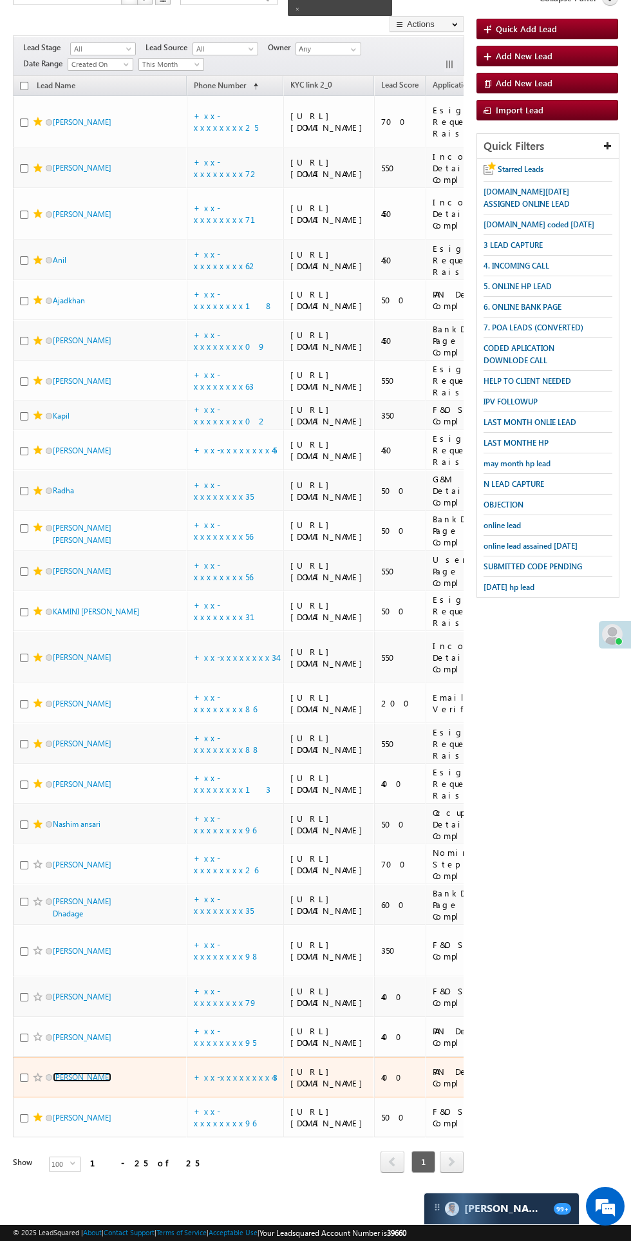
scroll to position [0, 0]
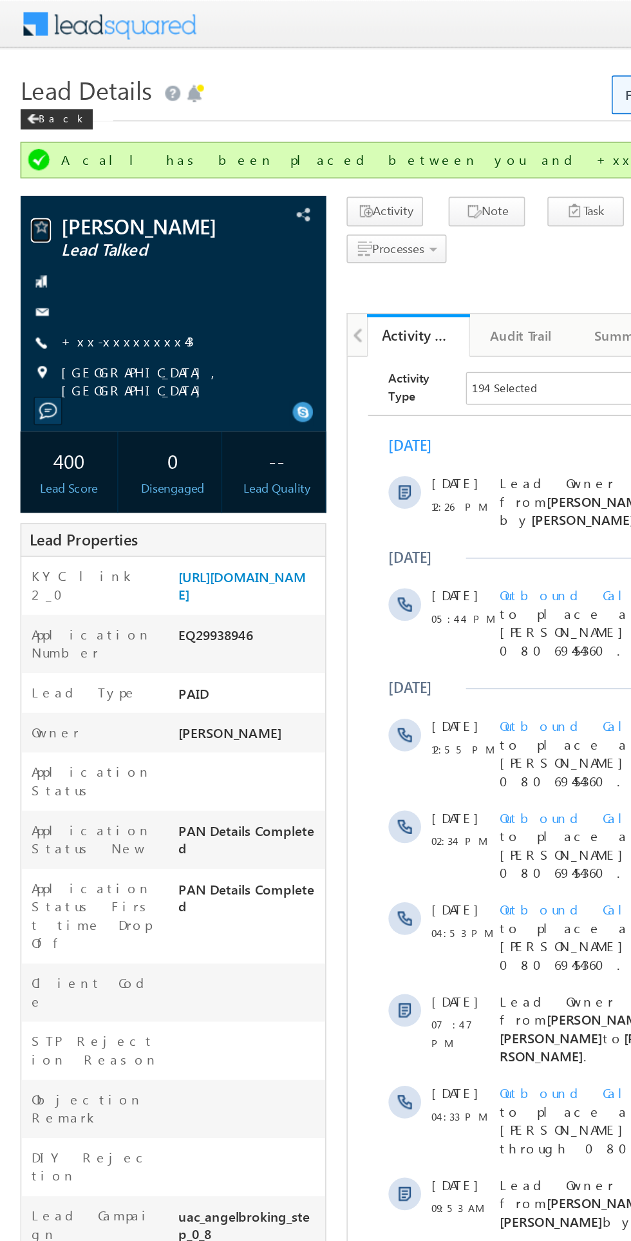
click at [24, 144] on span at bounding box center [25, 144] width 13 height 13
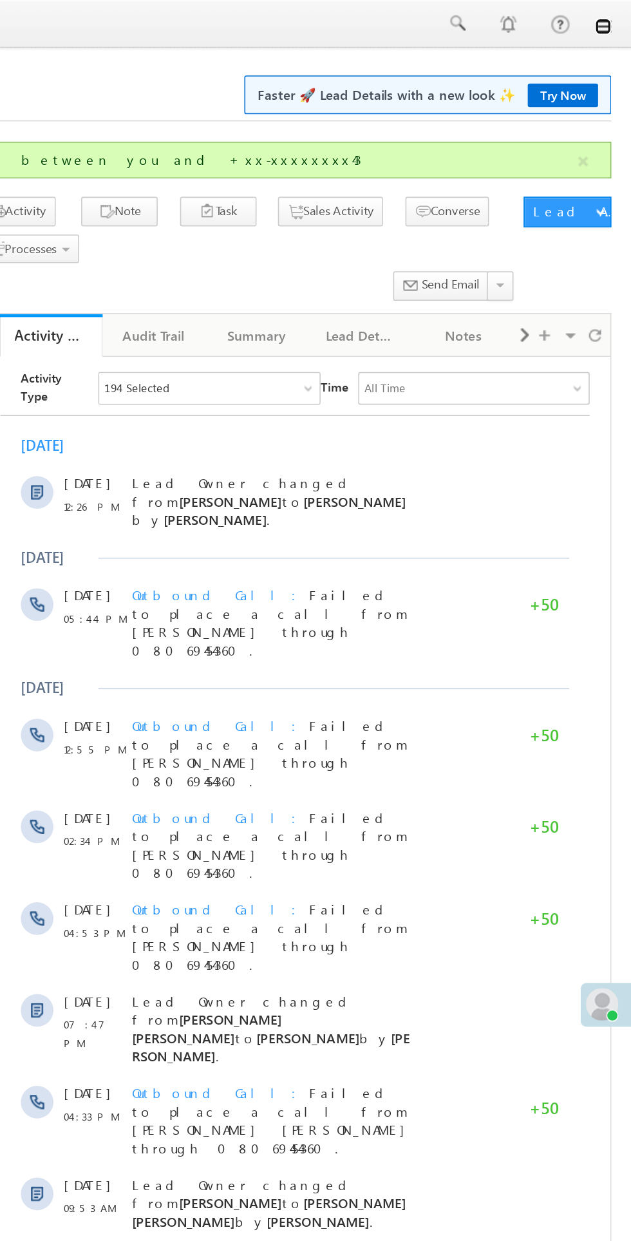
click at [611, 19] on link at bounding box center [613, 17] width 10 height 10
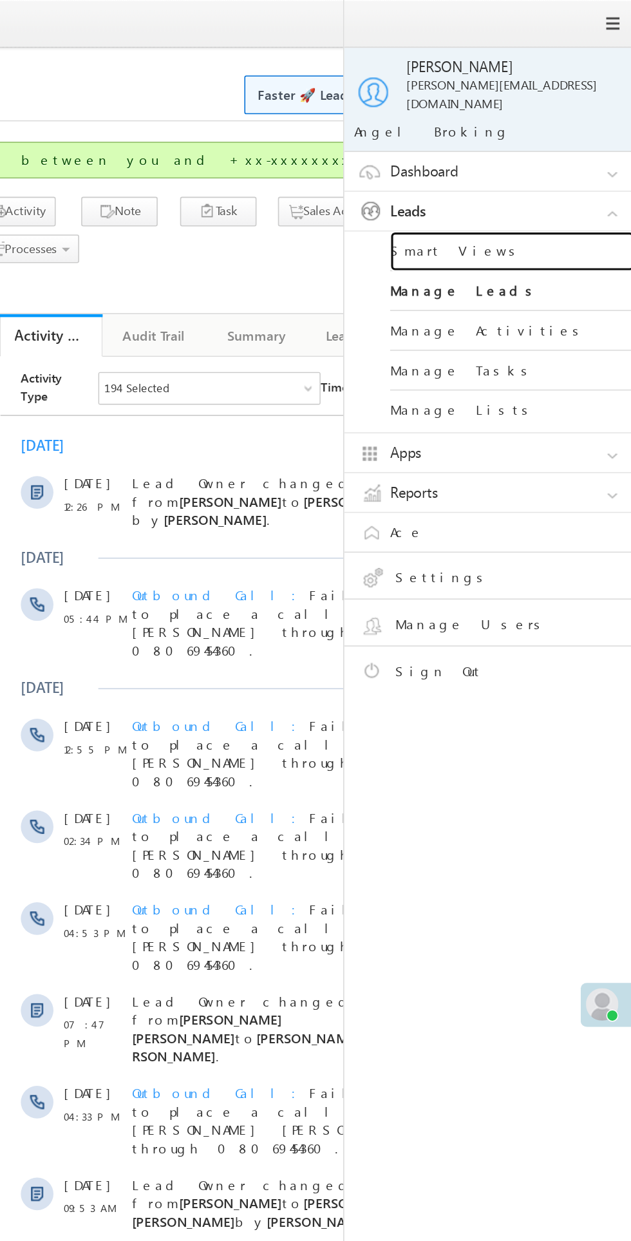
click at [542, 149] on link "Smart Views" at bounding box center [556, 158] width 155 height 25
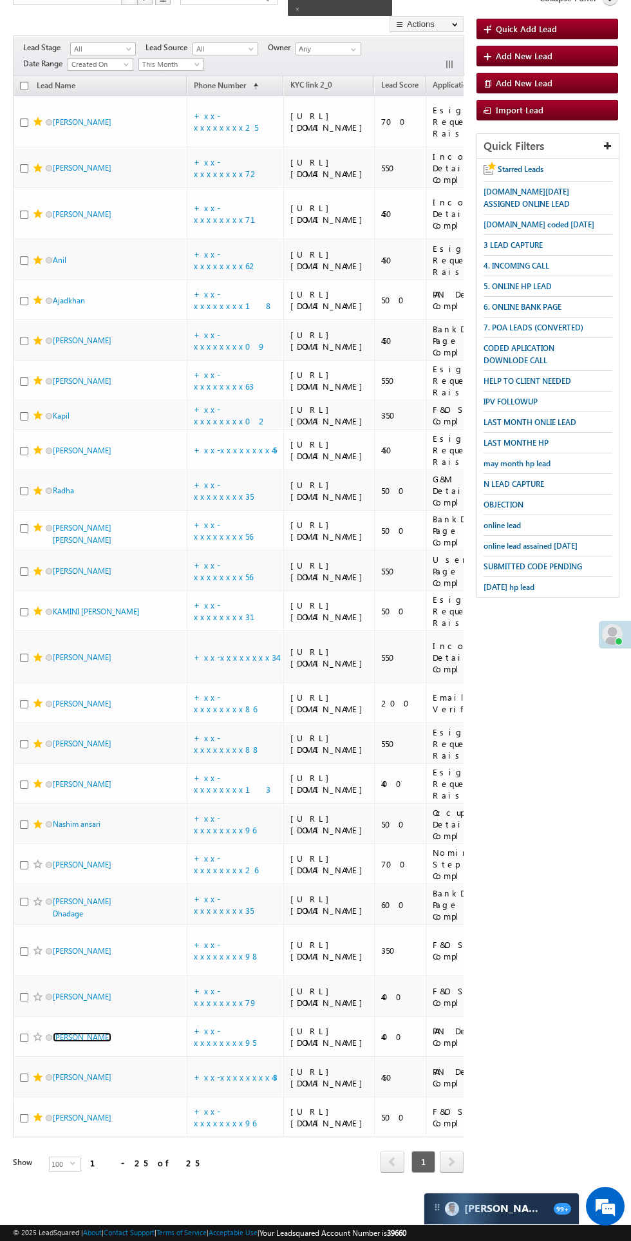
click at [82, 1042] on link "Mohamed arshad" at bounding box center [82, 1038] width 59 height 10
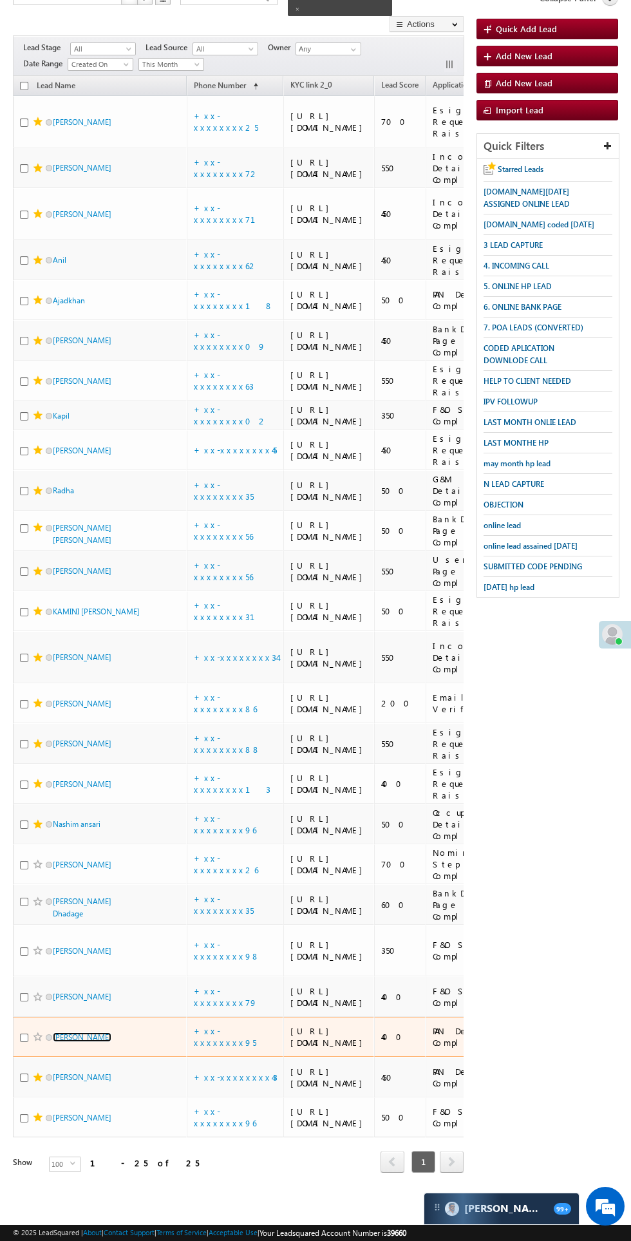
scroll to position [877, 0]
click at [85, 860] on link "[PERSON_NAME]" at bounding box center [82, 865] width 59 height 10
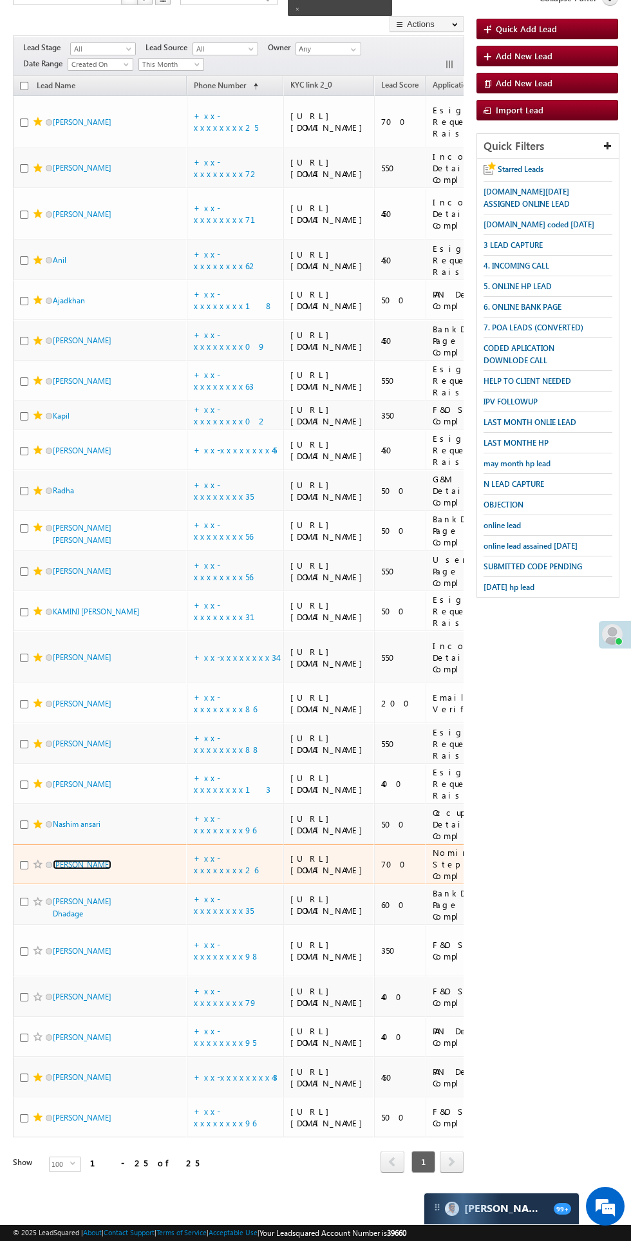
click at [88, 860] on link "[PERSON_NAME]" at bounding box center [82, 865] width 59 height 10
click at [75, 860] on link "[PERSON_NAME]" at bounding box center [82, 865] width 59 height 10
click at [93, 860] on link "[PERSON_NAME]" at bounding box center [82, 865] width 59 height 10
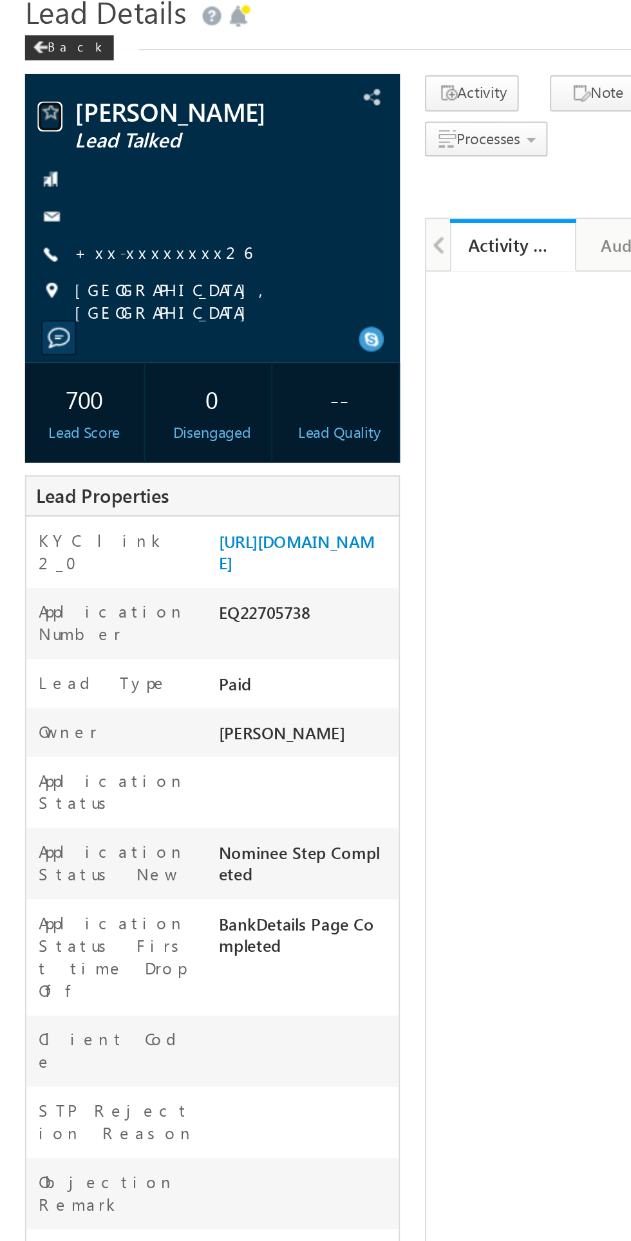
click at [28, 110] on span at bounding box center [25, 109] width 13 height 13
